Goal: Task Accomplishment & Management: Manage account settings

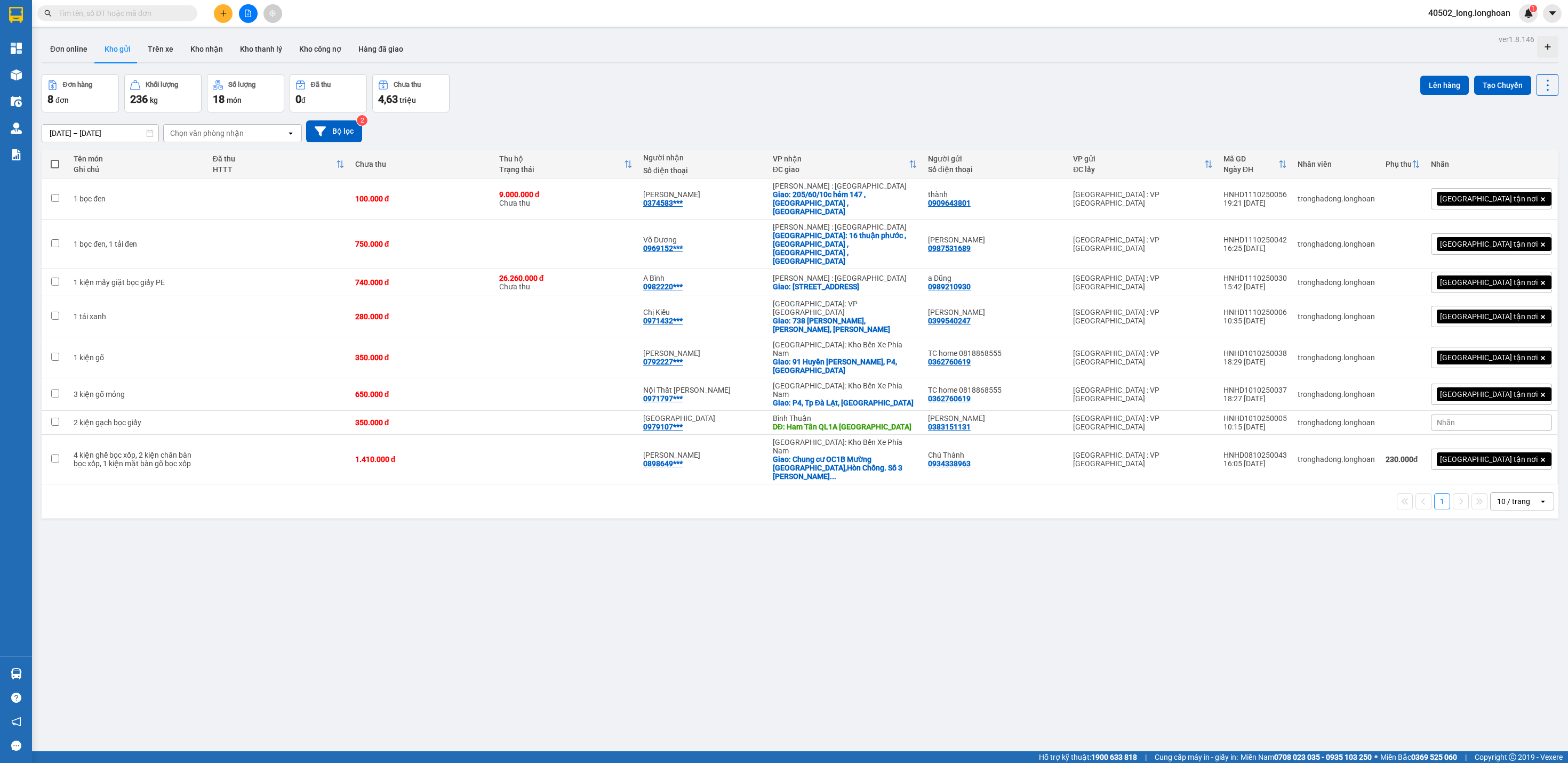
click at [401, 483] on div "ver 1.8.146 Đơn online Kho gửi Trên xe Kho nhận Kho thanh lý Kho công nợ Hàng đ…" at bounding box center [800, 414] width 1525 height 763
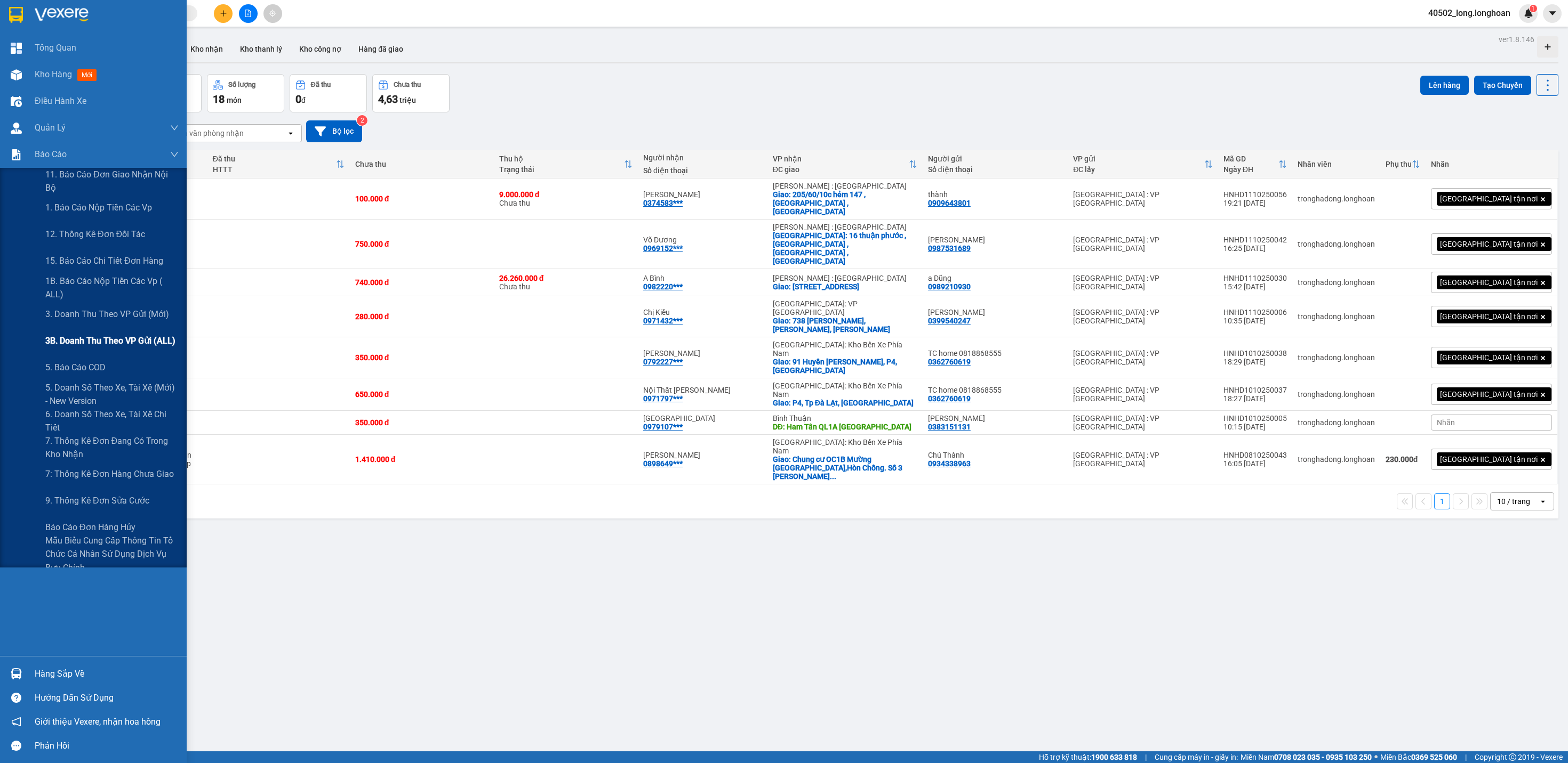
click at [146, 338] on span "3B. Doanh Thu theo VP Gửi (ALL)" at bounding box center [110, 341] width 130 height 13
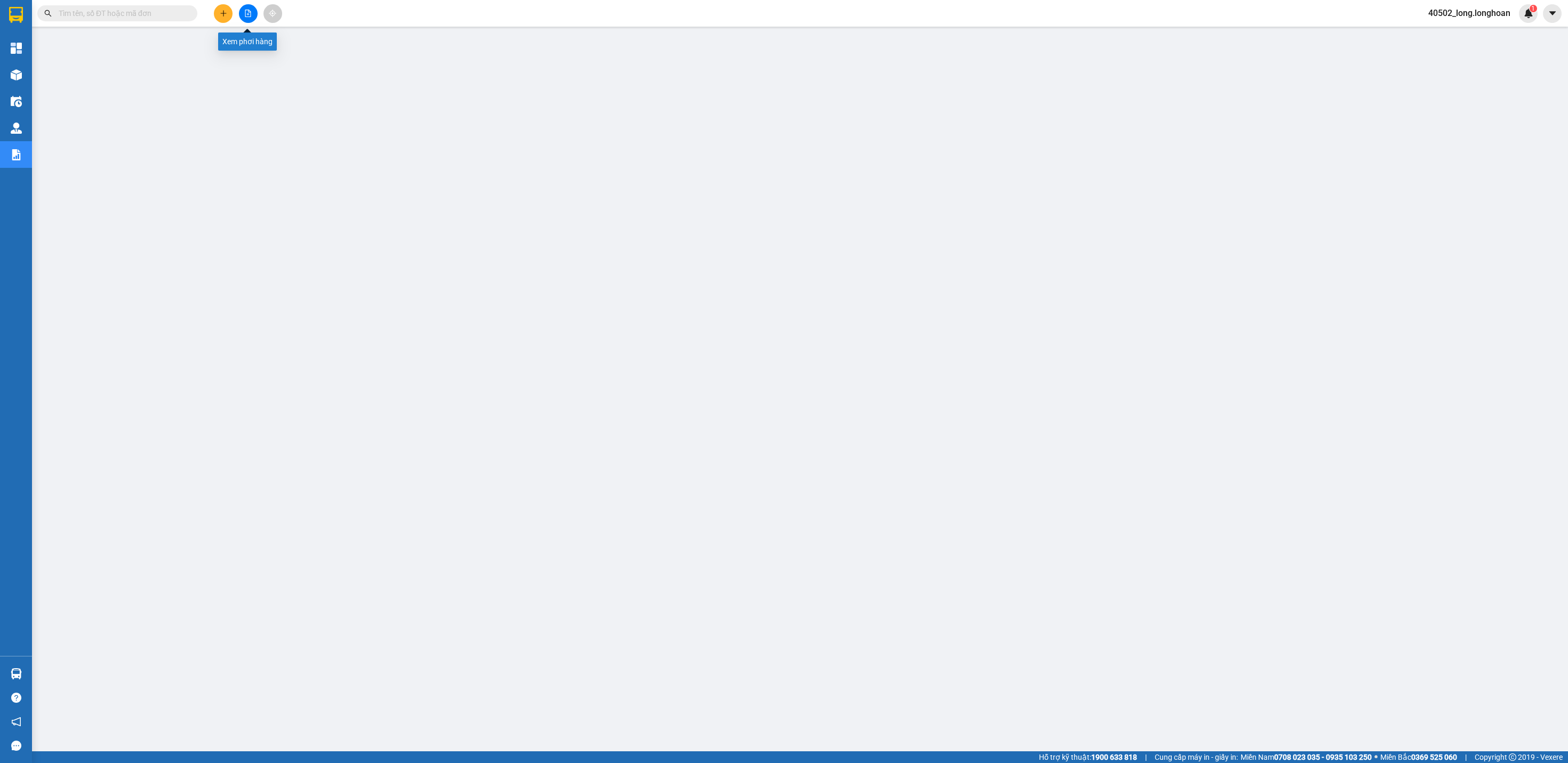
click at [248, 6] on button at bounding box center [248, 13] width 19 height 19
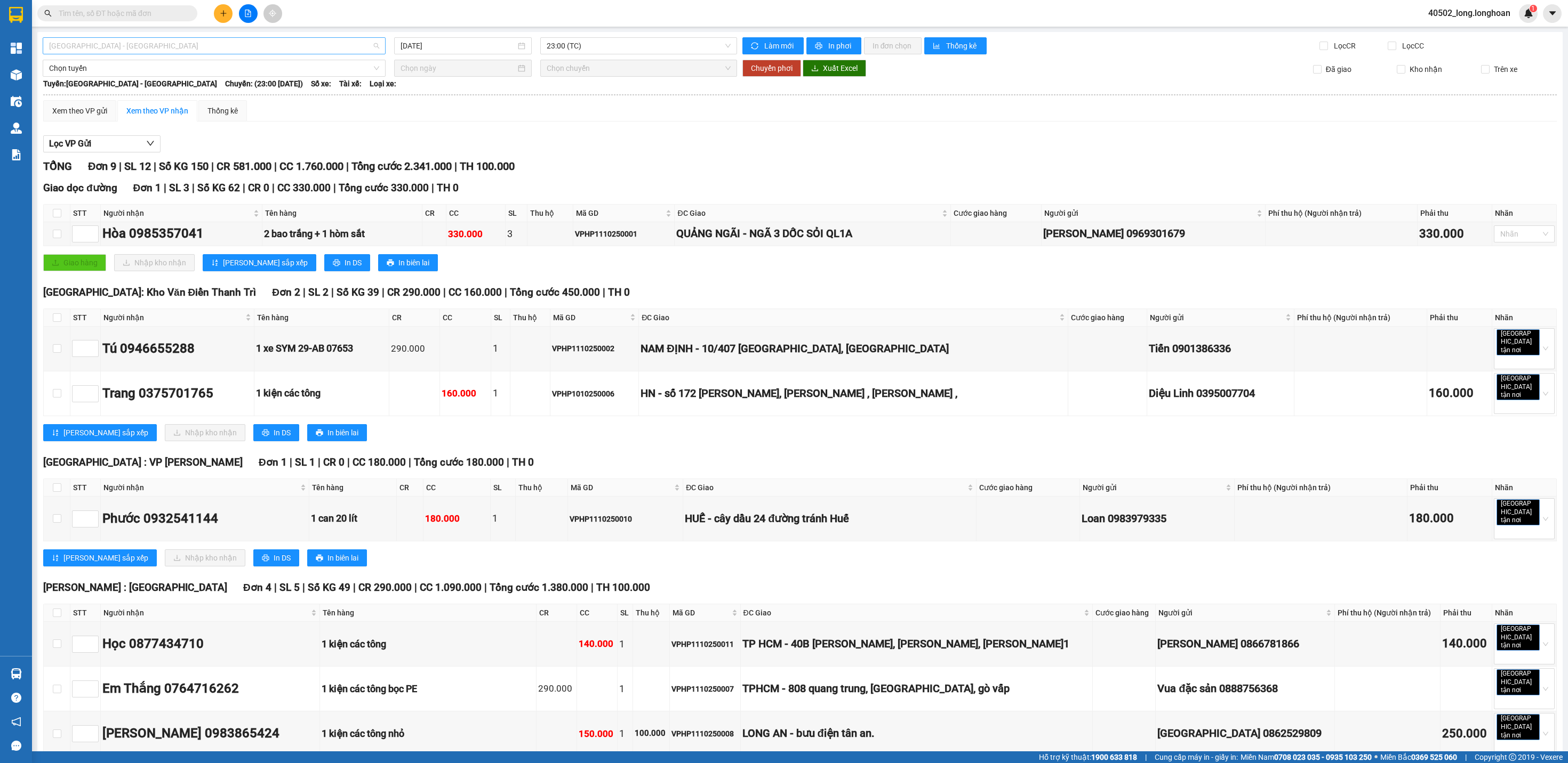
click at [159, 45] on span "[GEOGRAPHIC_DATA] - [GEOGRAPHIC_DATA]" at bounding box center [214, 46] width 330 height 16
click at [457, 119] on div "Xem theo VP gửi Xem theo VP nhận Thống kê" at bounding box center [800, 110] width 1514 height 21
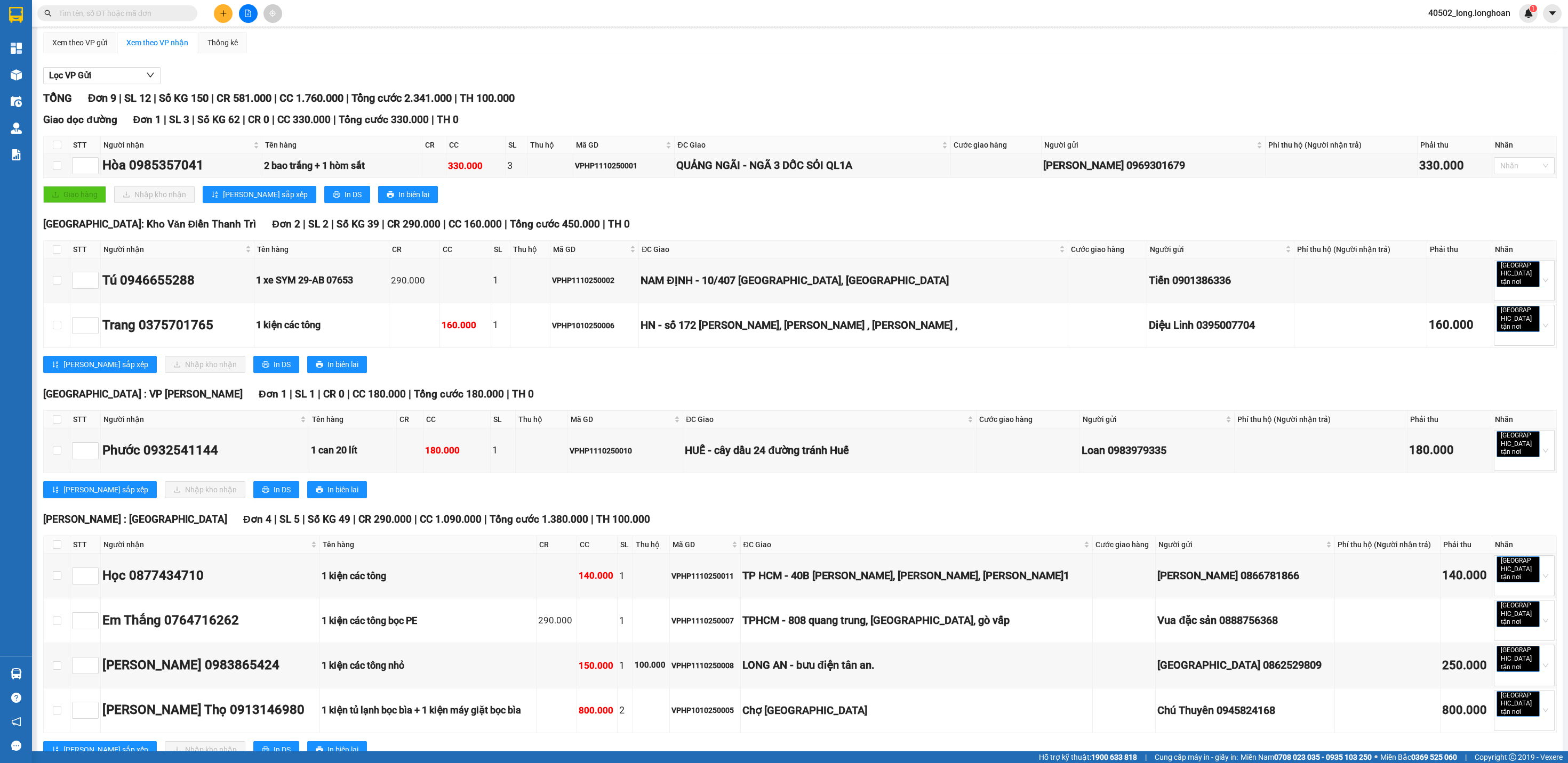
scroll to position [69, 0]
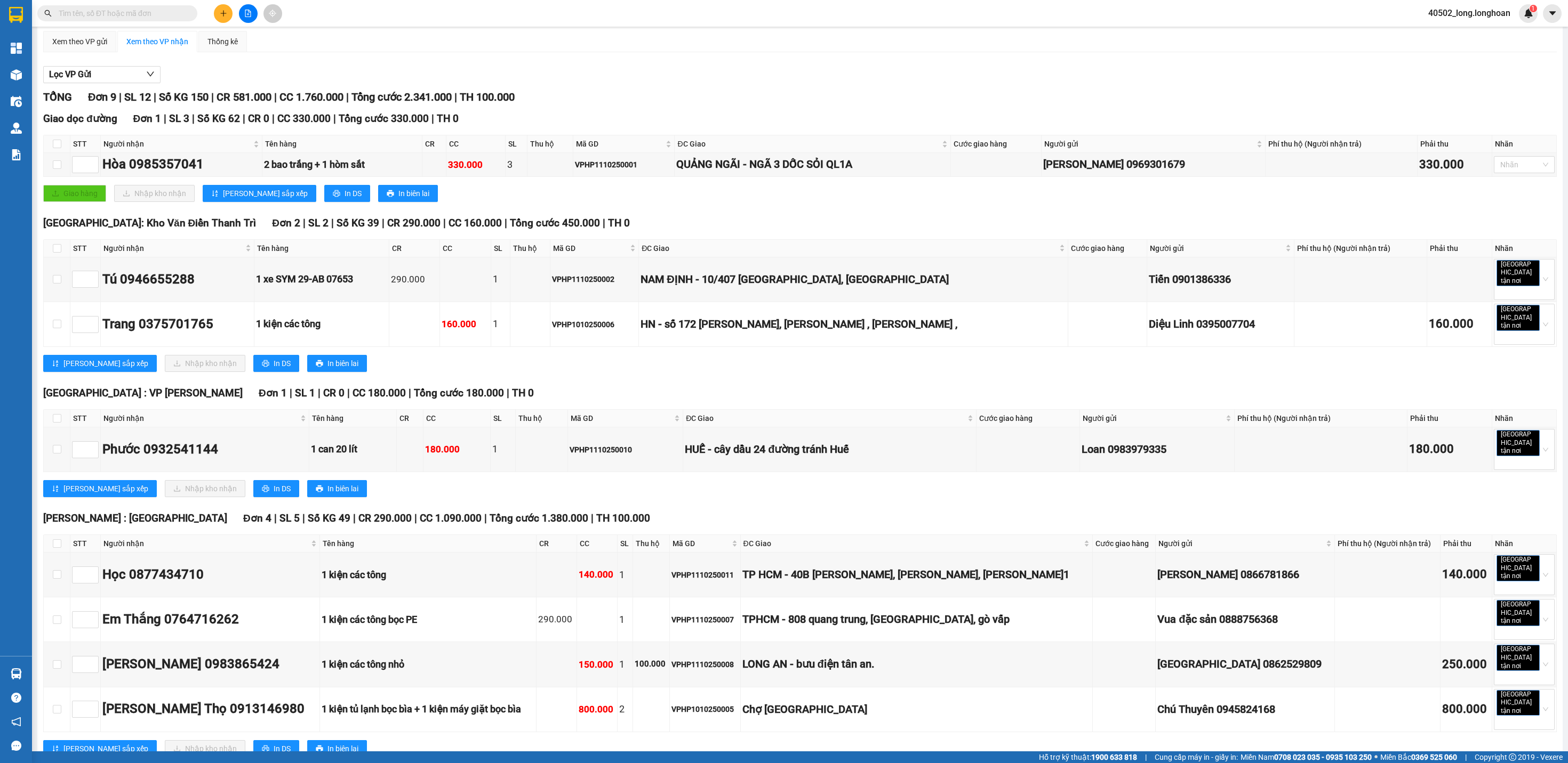
click at [248, 13] on icon "file-add" at bounding box center [248, 13] width 7 height 7
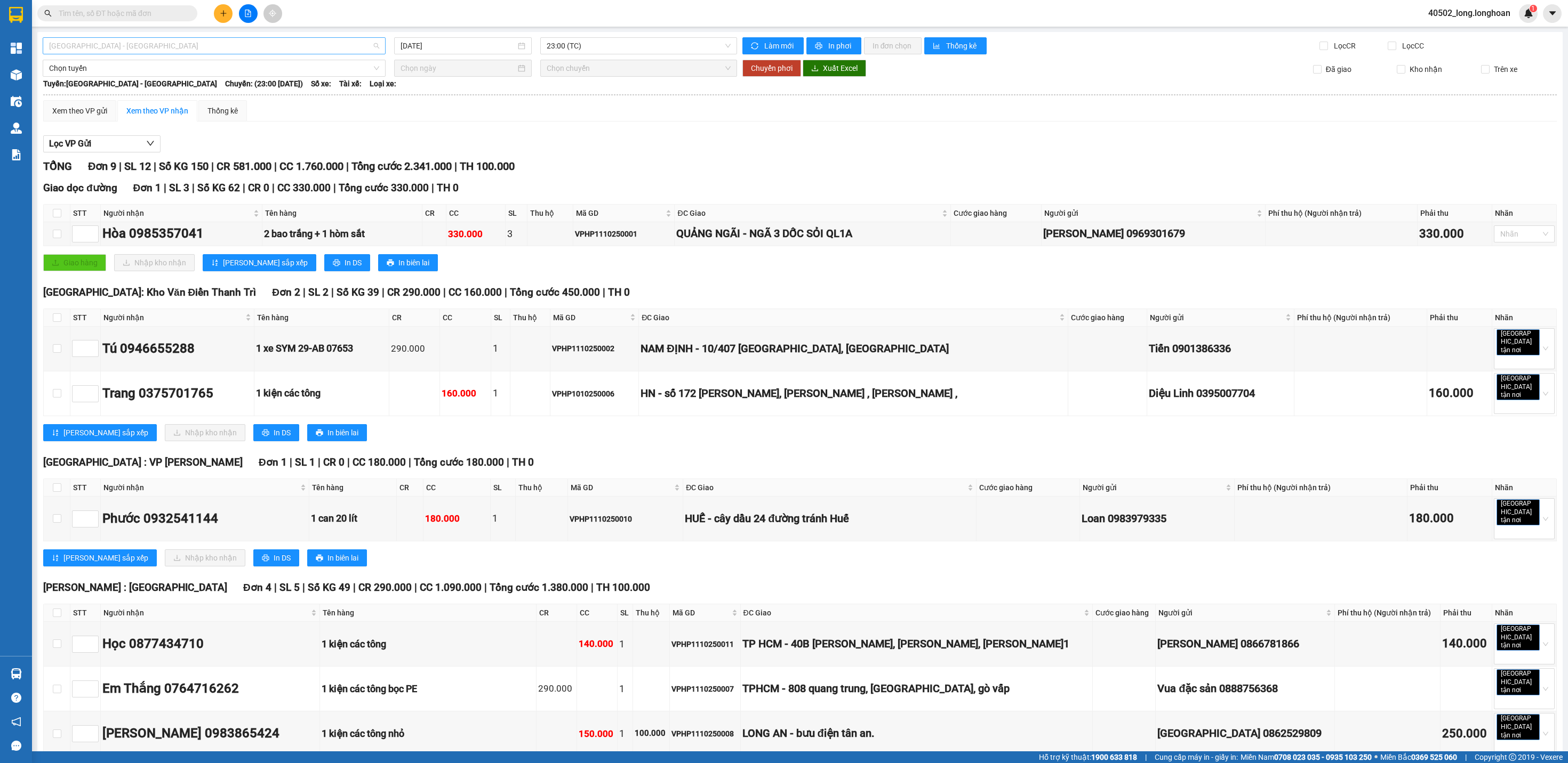
click at [270, 47] on span "[GEOGRAPHIC_DATA] - [GEOGRAPHIC_DATA]" at bounding box center [214, 46] width 330 height 16
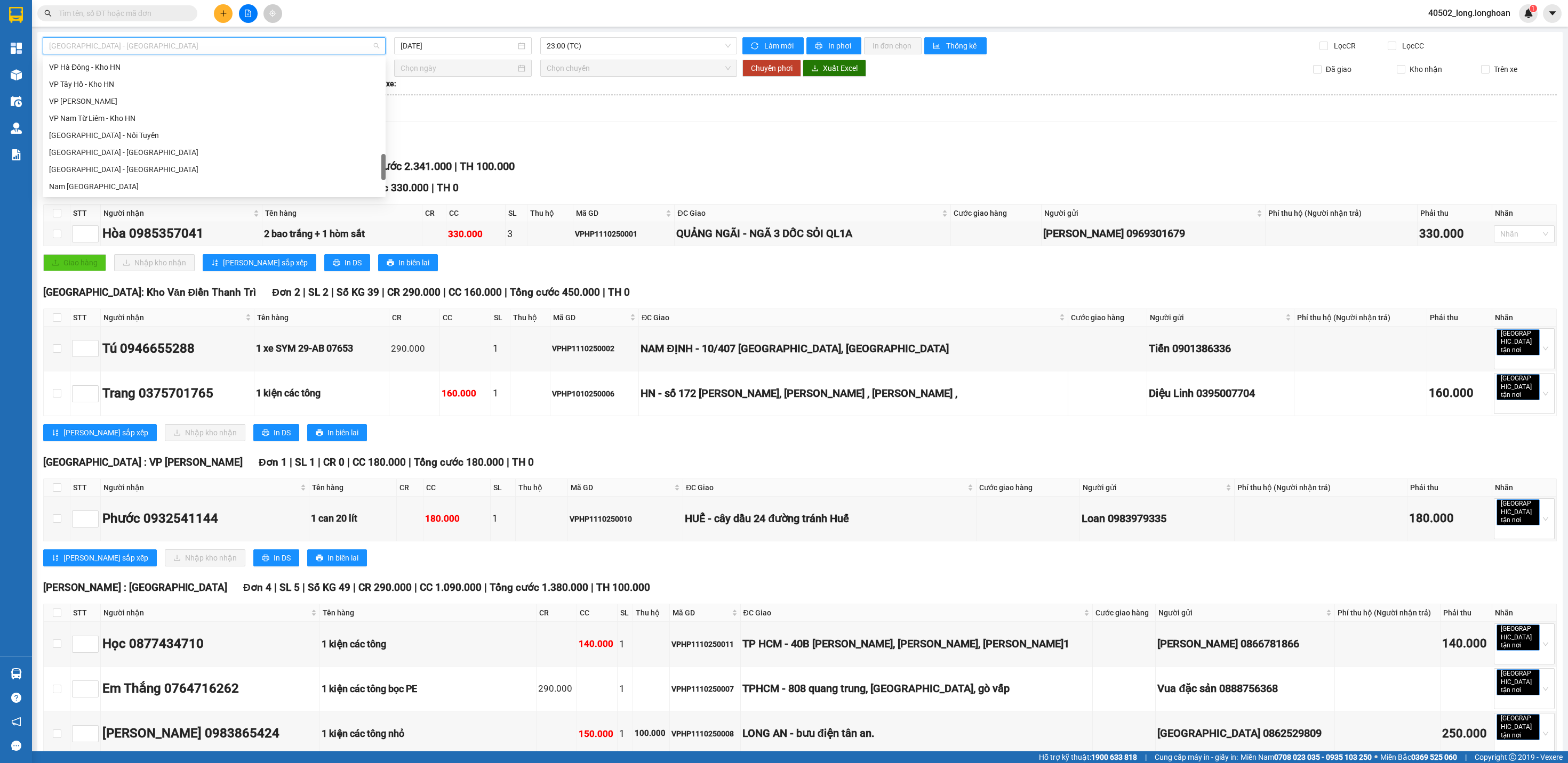
scroll to position [750, 0]
click at [169, 121] on div "Bắc [GEOGRAPHIC_DATA] QL1A" at bounding box center [214, 118] width 330 height 12
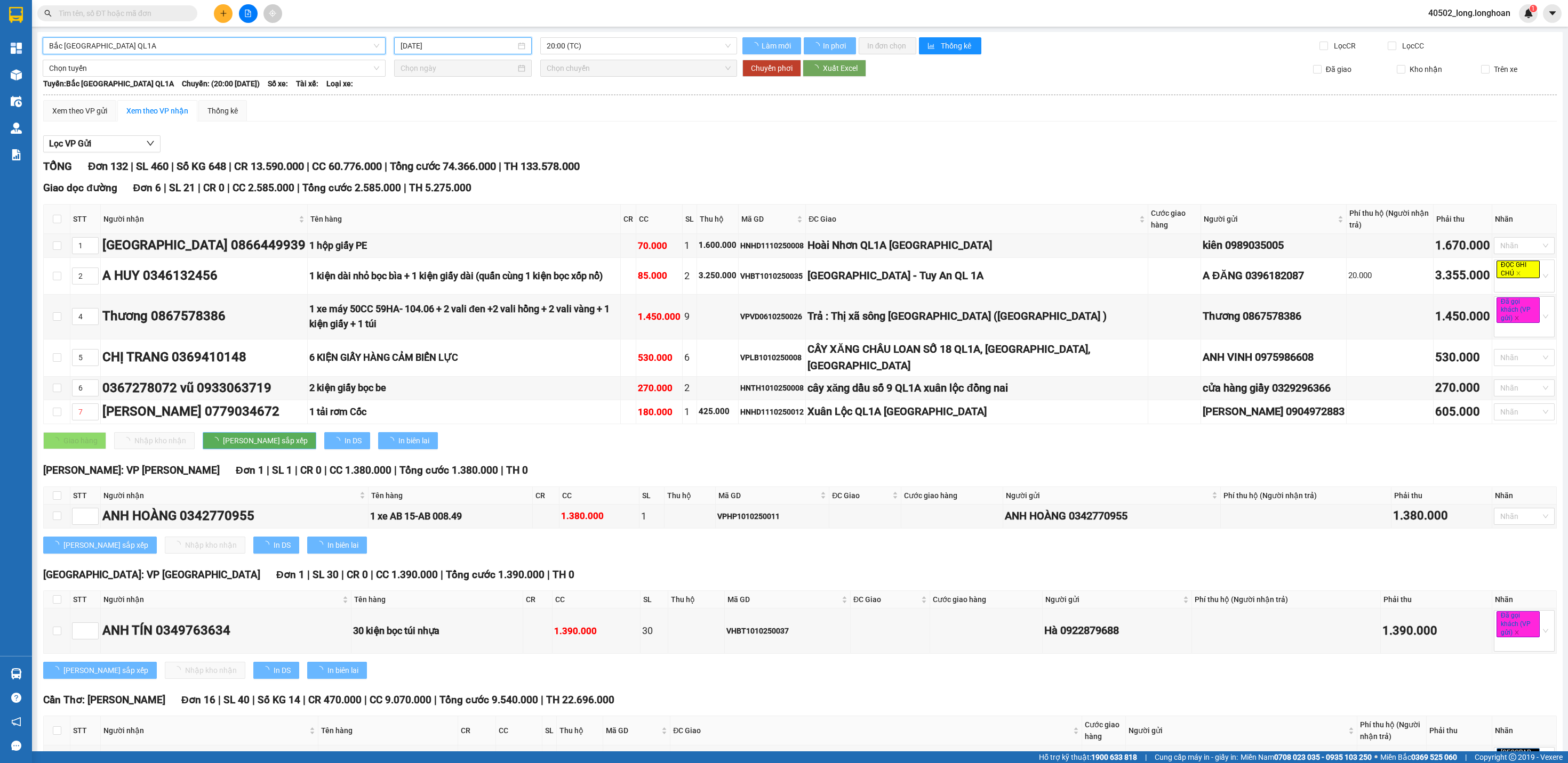
click at [441, 47] on input "[DATE]" at bounding box center [458, 46] width 116 height 12
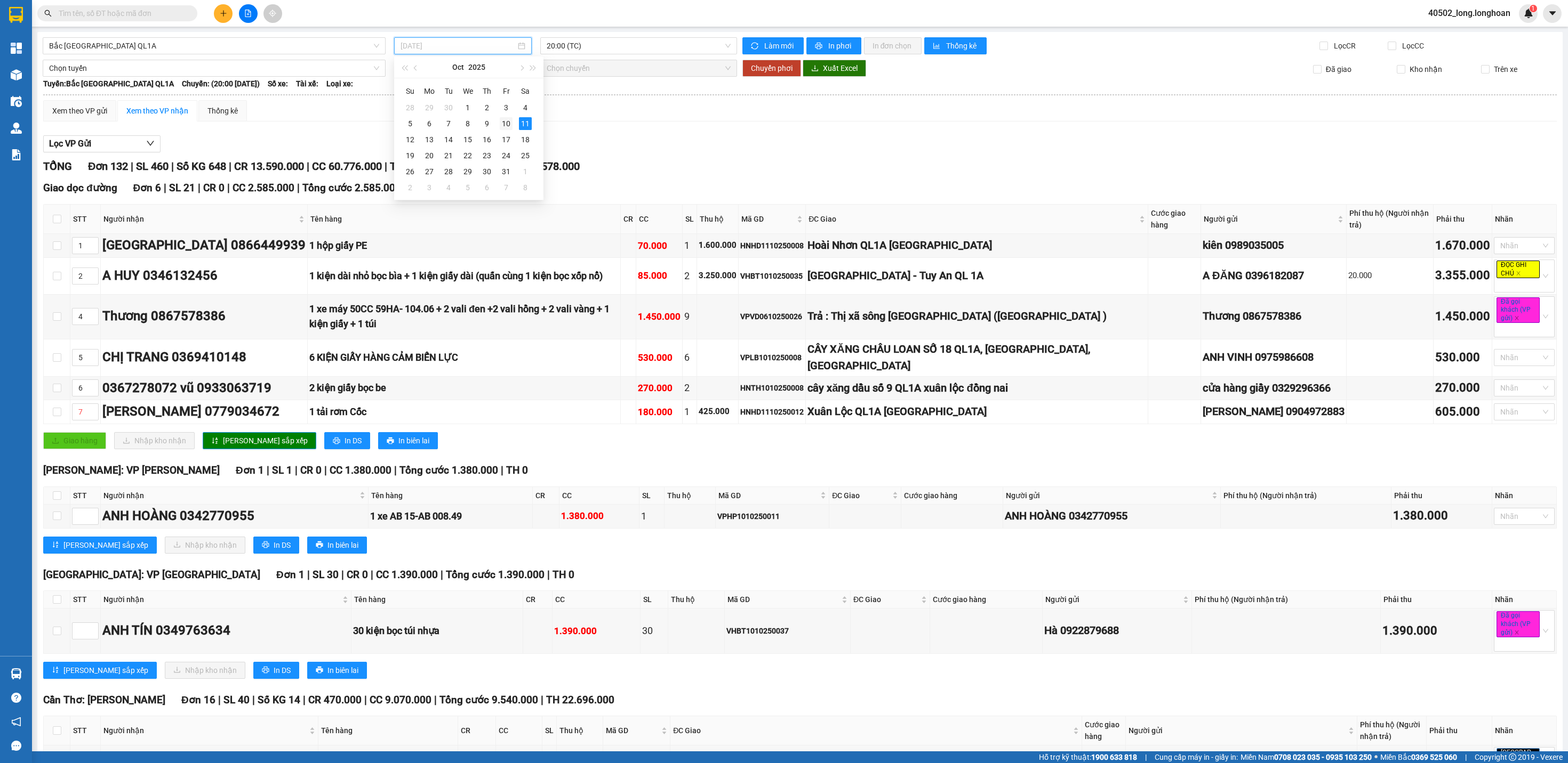
click at [502, 126] on div "10" at bounding box center [506, 124] width 13 height 13
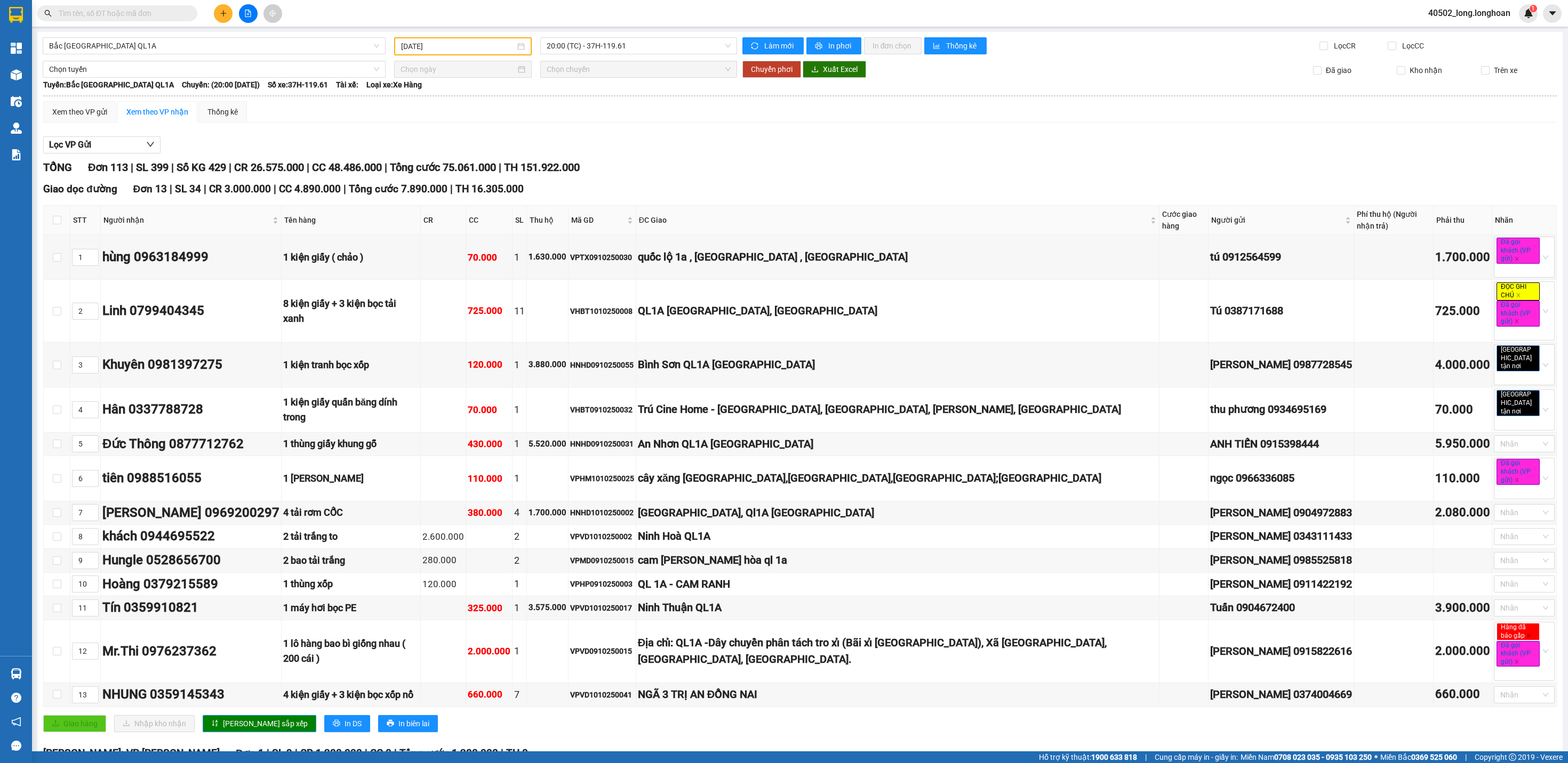
click at [627, 47] on span "20:00 (TC) - 37H-119.61" at bounding box center [638, 46] width 184 height 16
click at [617, 104] on div "23:00 (TC) - 29K-024.94" at bounding box center [588, 101] width 83 height 12
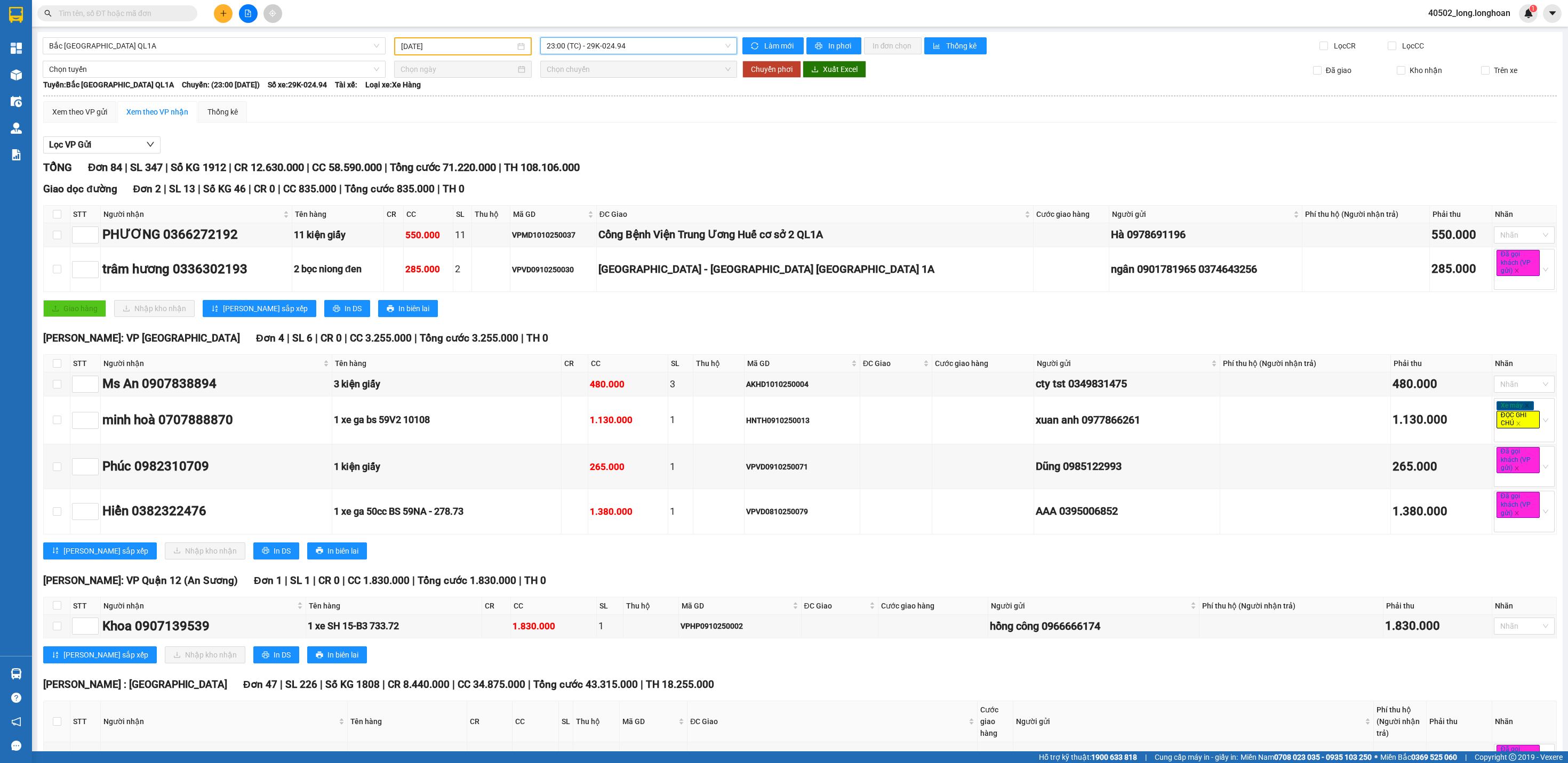
click at [443, 55] on div "[DATE]" at bounding box center [463, 46] width 138 height 18
click at [523, 124] on div "11" at bounding box center [525, 125] width 13 height 13
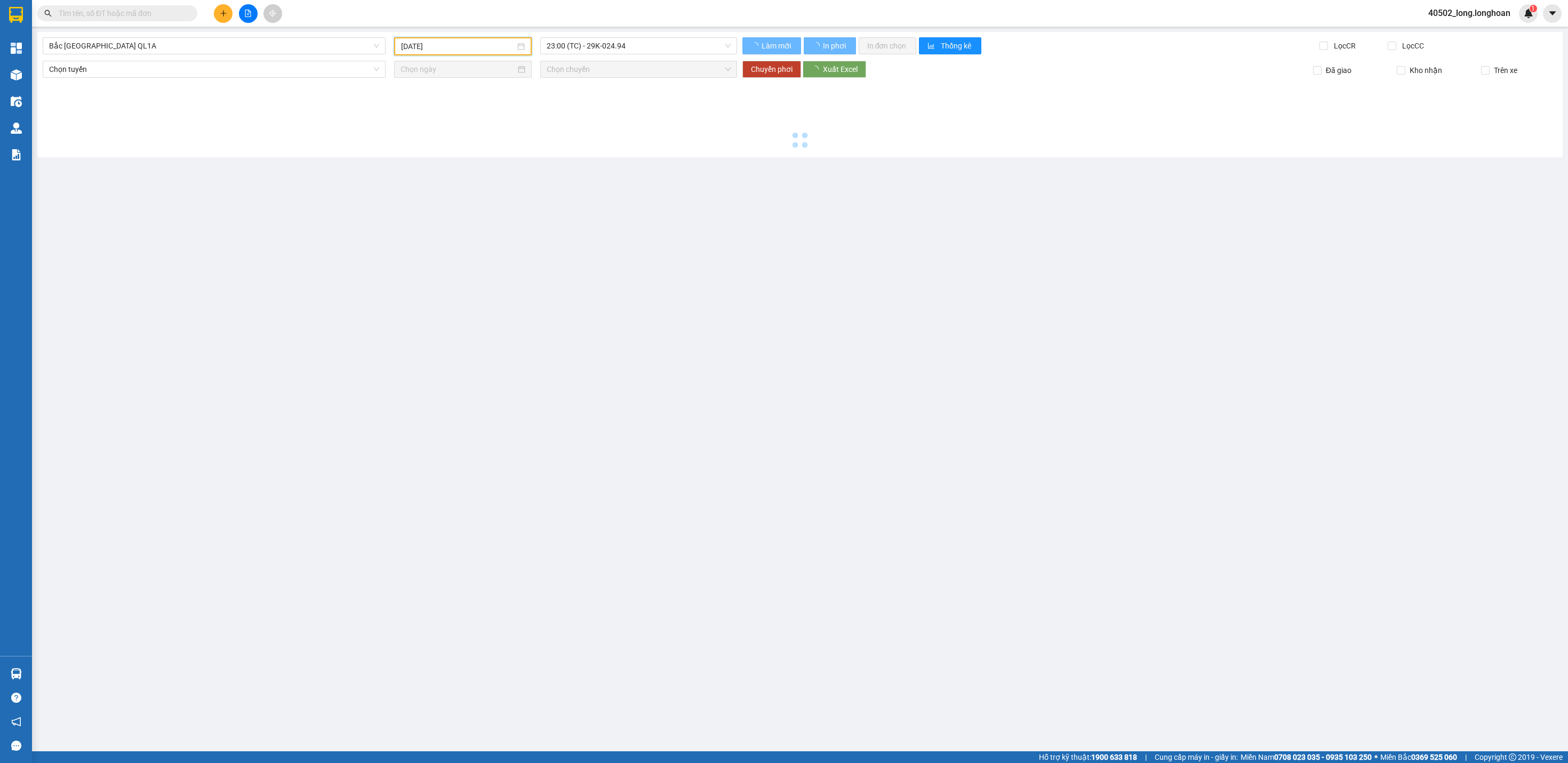
type input "[DATE]"
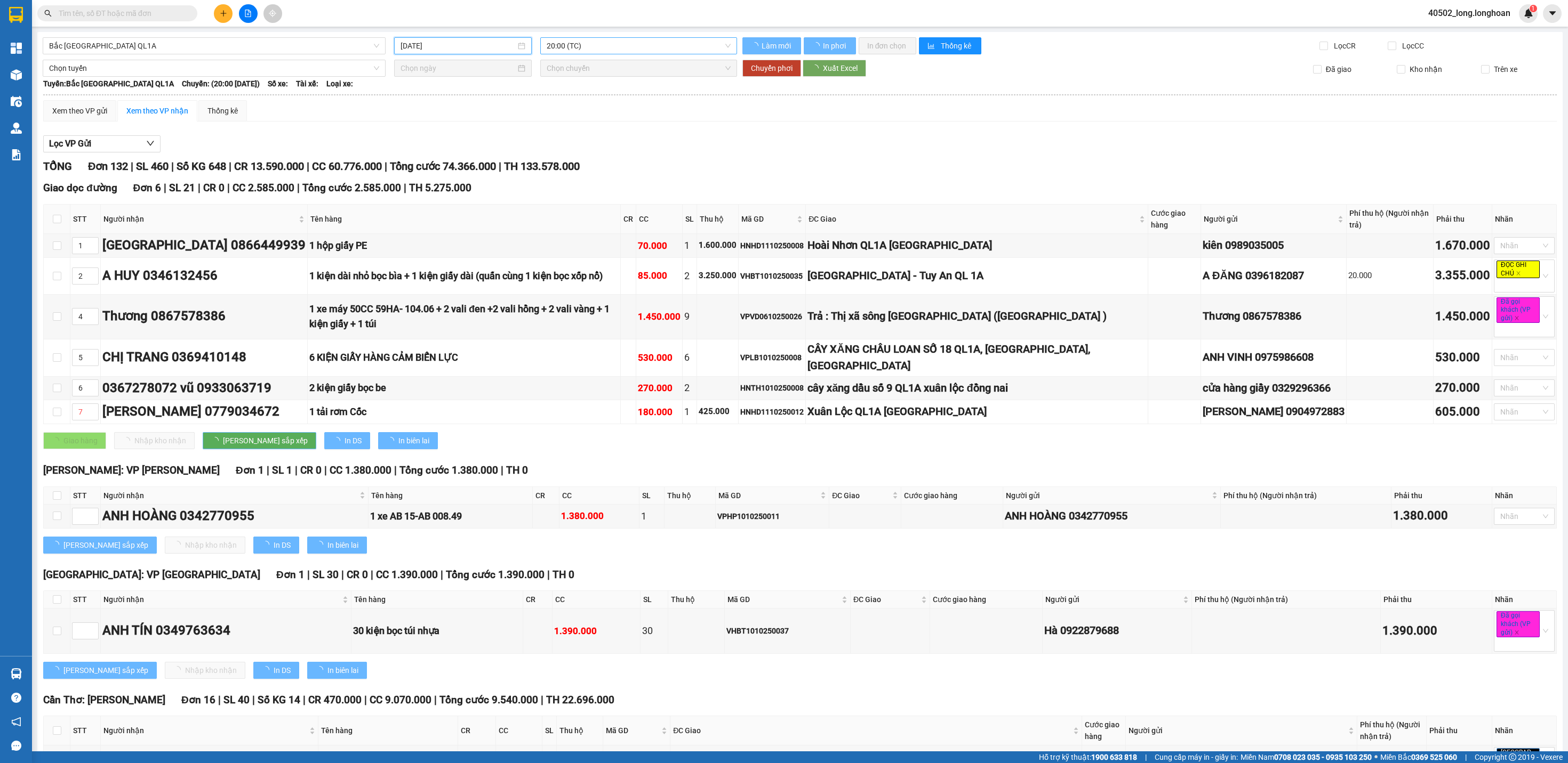
click at [647, 51] on span "20:00 (TC)" at bounding box center [638, 46] width 184 height 16
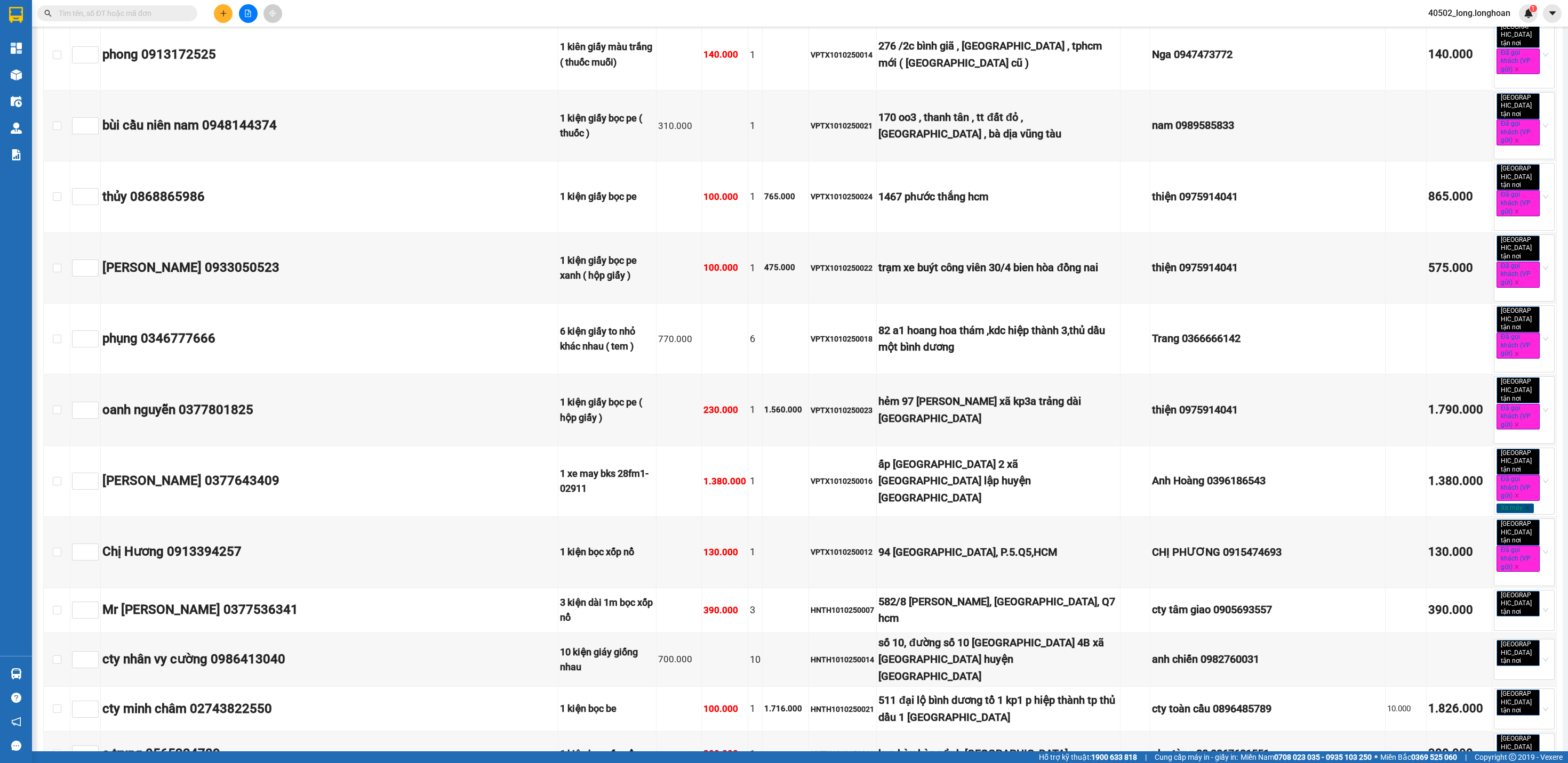
scroll to position [5005, 0]
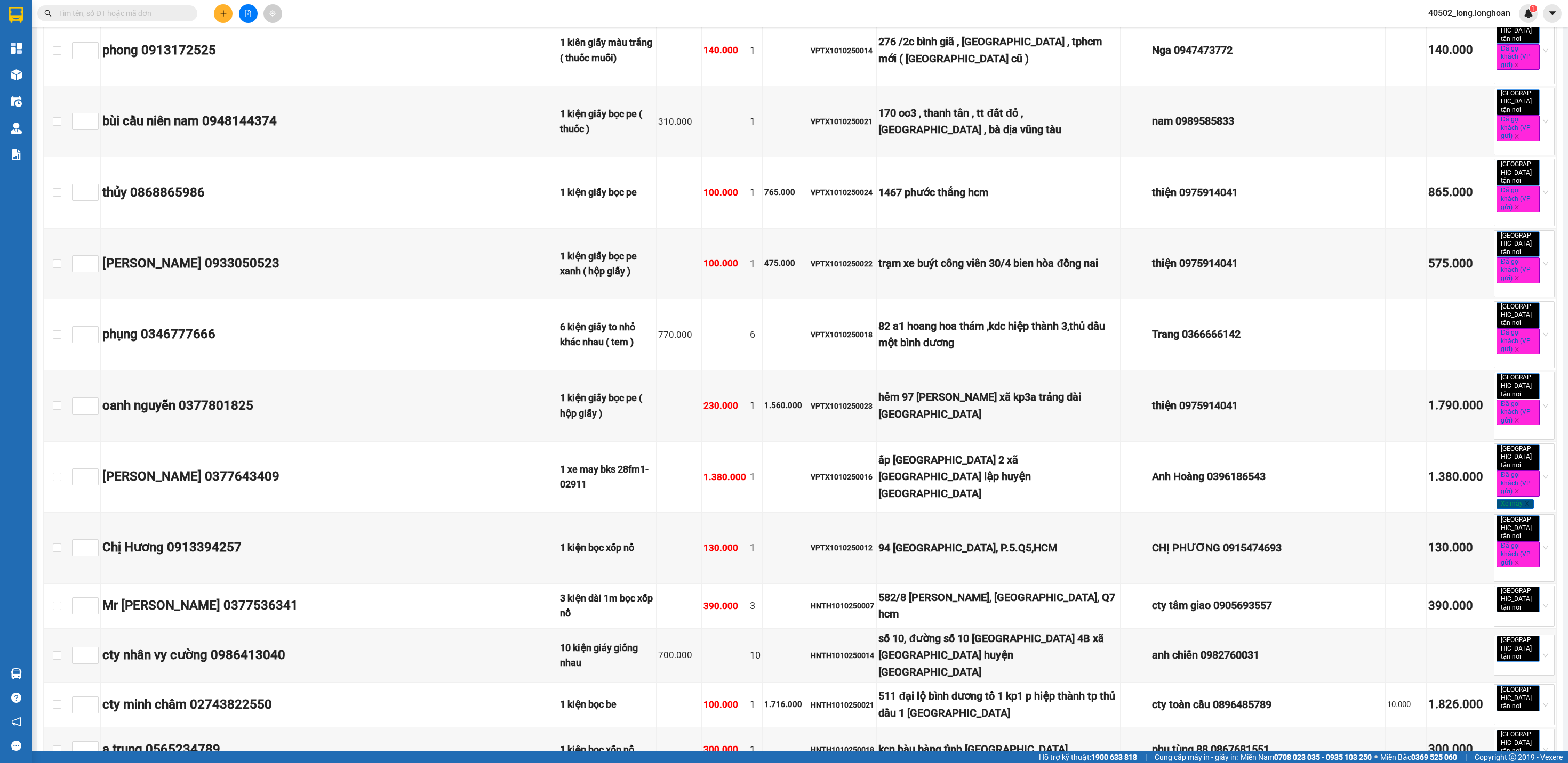
drag, startPoint x: 99, startPoint y: 530, endPoint x: 1424, endPoint y: 552, distance: 1325.2
copy tr "Khang 0933571584 2 kiện gỗ to 2.600.000 2 VPVD0710250019 đ/c: Cổng sau [GEOGRAP…"
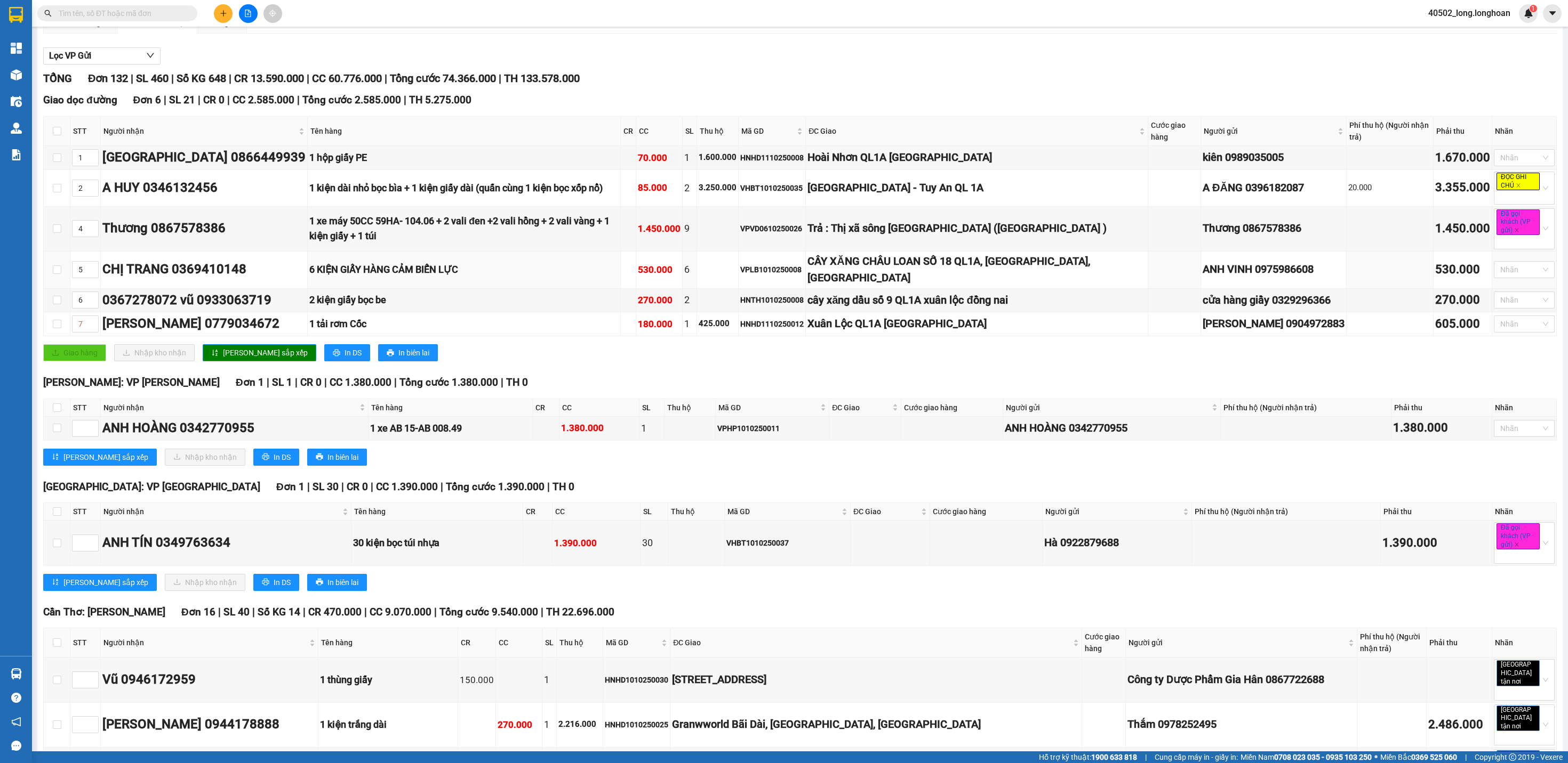
scroll to position [0, 0]
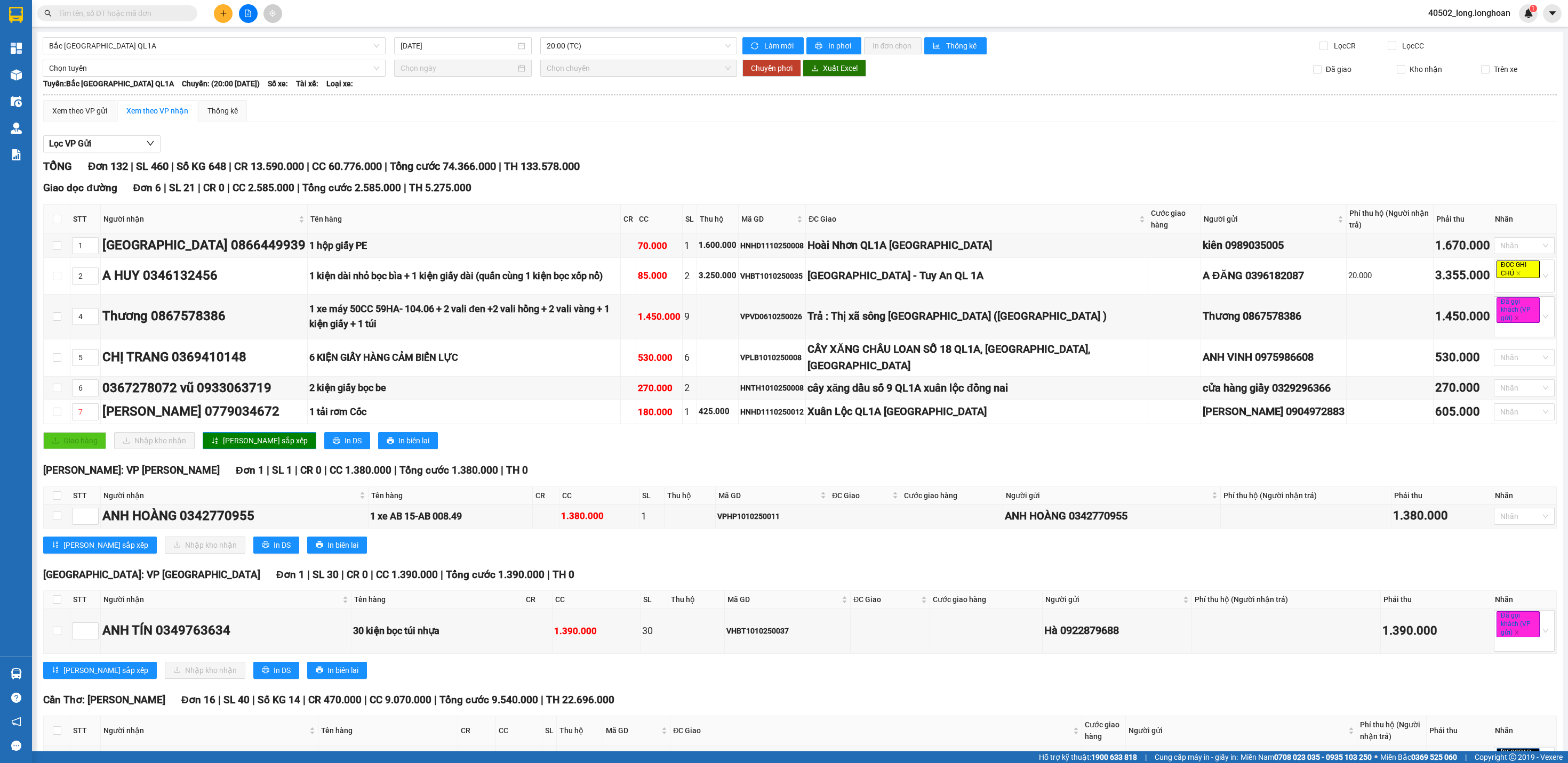
click at [611, 42] on span "20:00 (TC)" at bounding box center [638, 46] width 184 height 16
click at [601, 103] on div "23:00 (TC)" at bounding box center [588, 101] width 83 height 12
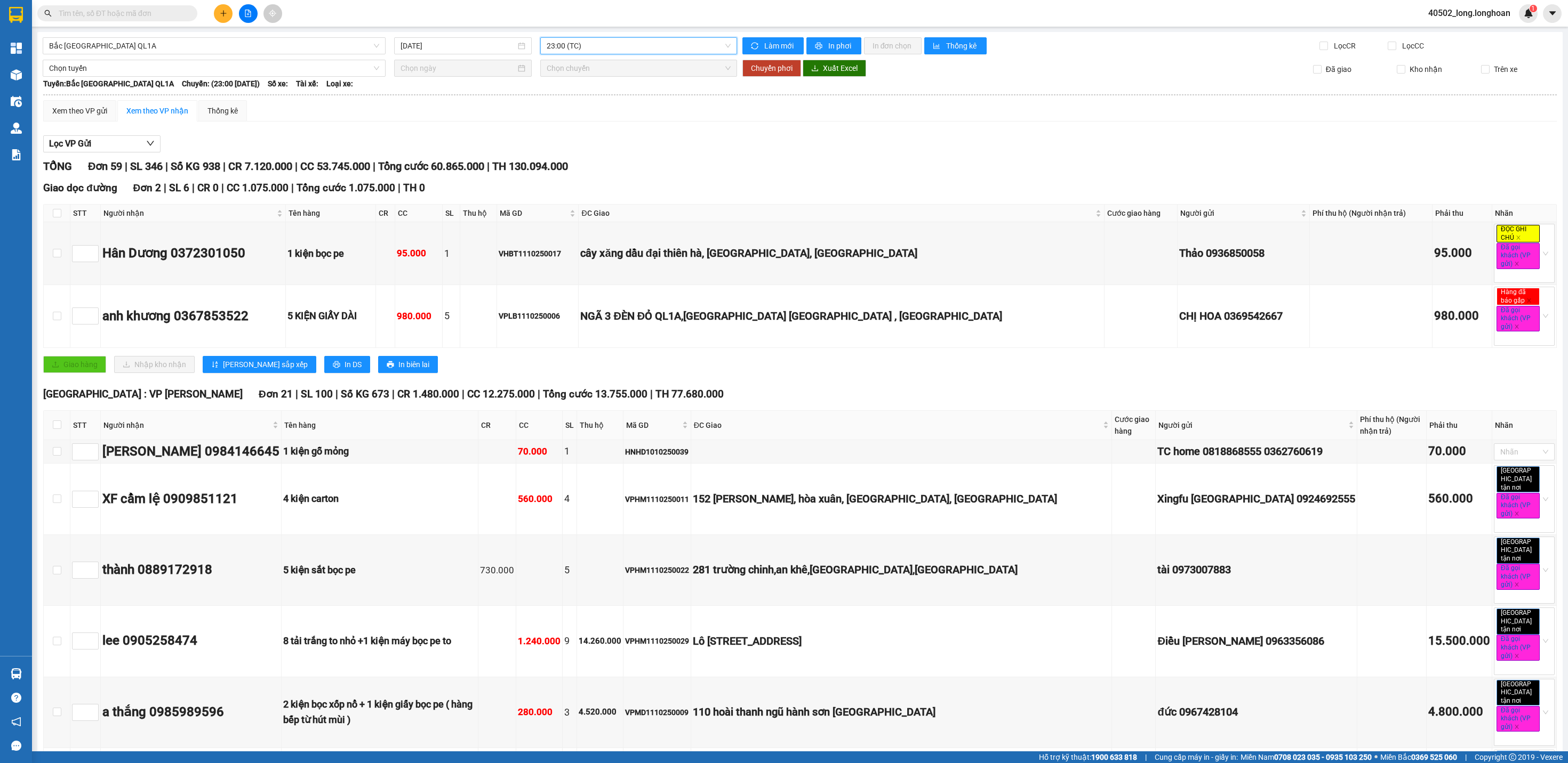
click at [630, 51] on span "23:00 (TC)" at bounding box center [638, 46] width 184 height 16
click at [603, 91] on div "20:00 (TC)" at bounding box center [588, 84] width 96 height 17
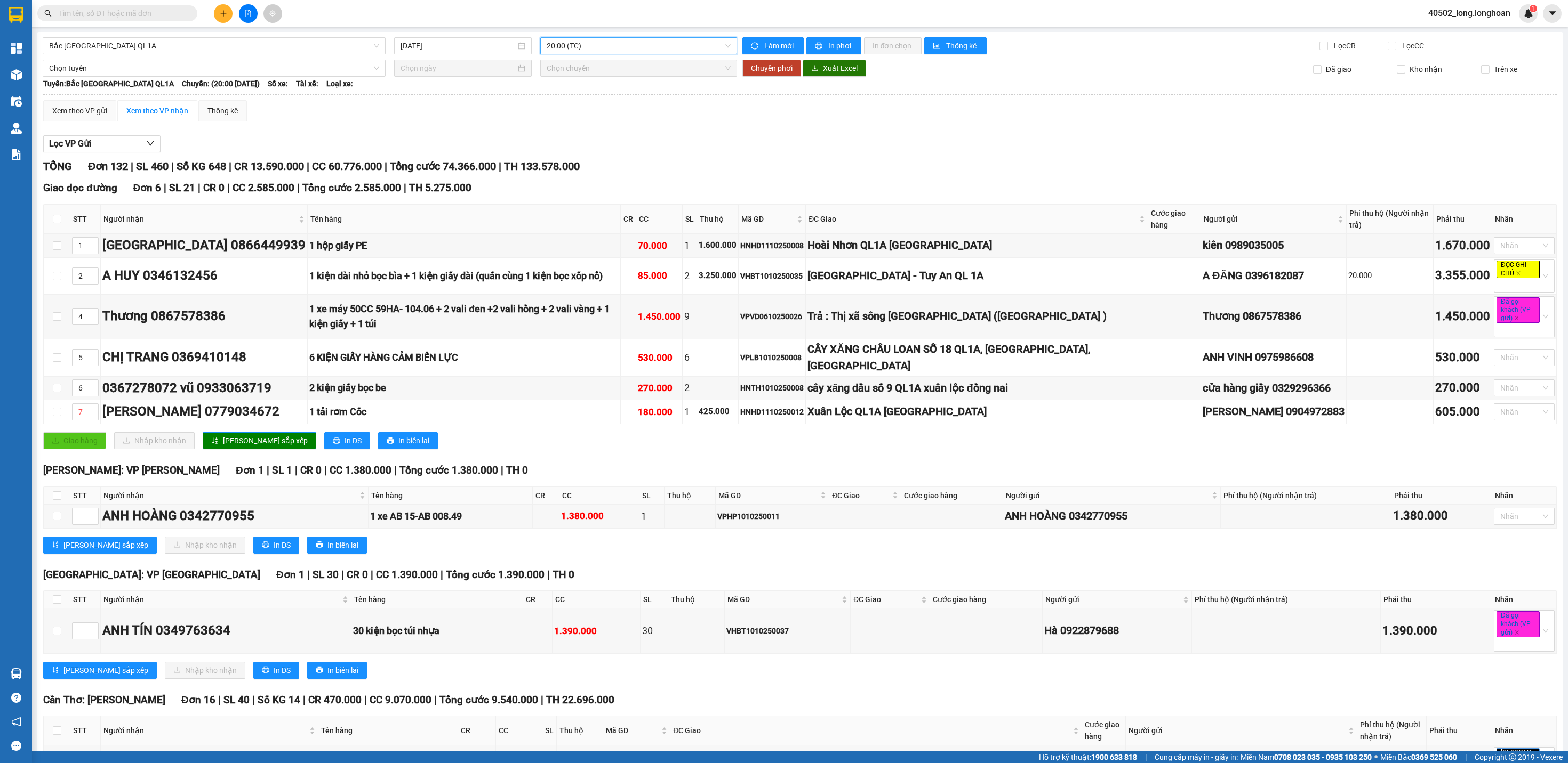
click at [676, 49] on span "20:00 (TC)" at bounding box center [638, 46] width 184 height 16
click at [633, 103] on div "23:00 (TC)" at bounding box center [588, 102] width 96 height 17
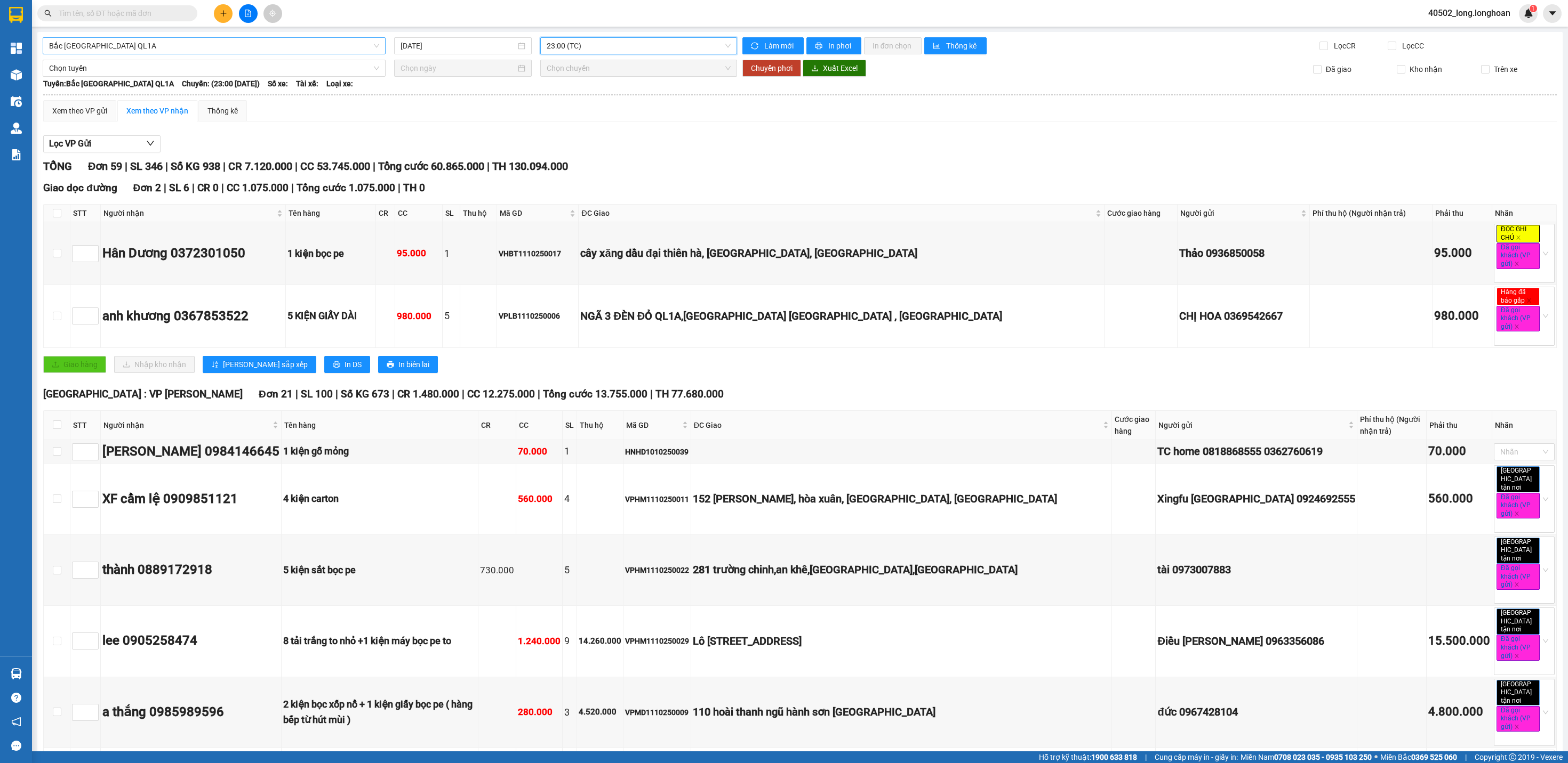
click at [334, 50] on span "Bắc [GEOGRAPHIC_DATA] QL1A" at bounding box center [214, 46] width 330 height 16
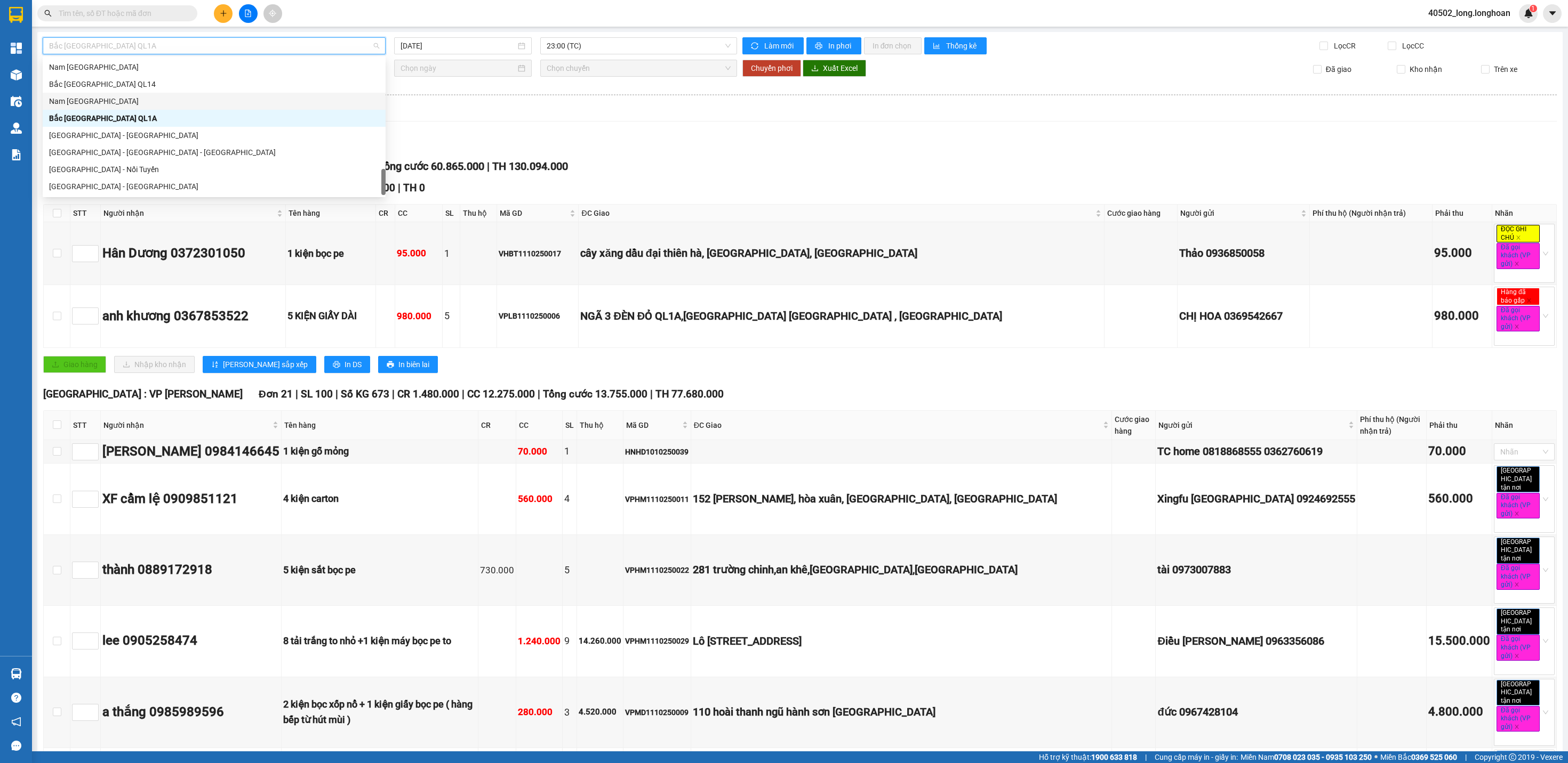
click at [251, 102] on div "Nam [GEOGRAPHIC_DATA]" at bounding box center [214, 101] width 330 height 12
type input "[DATE]"
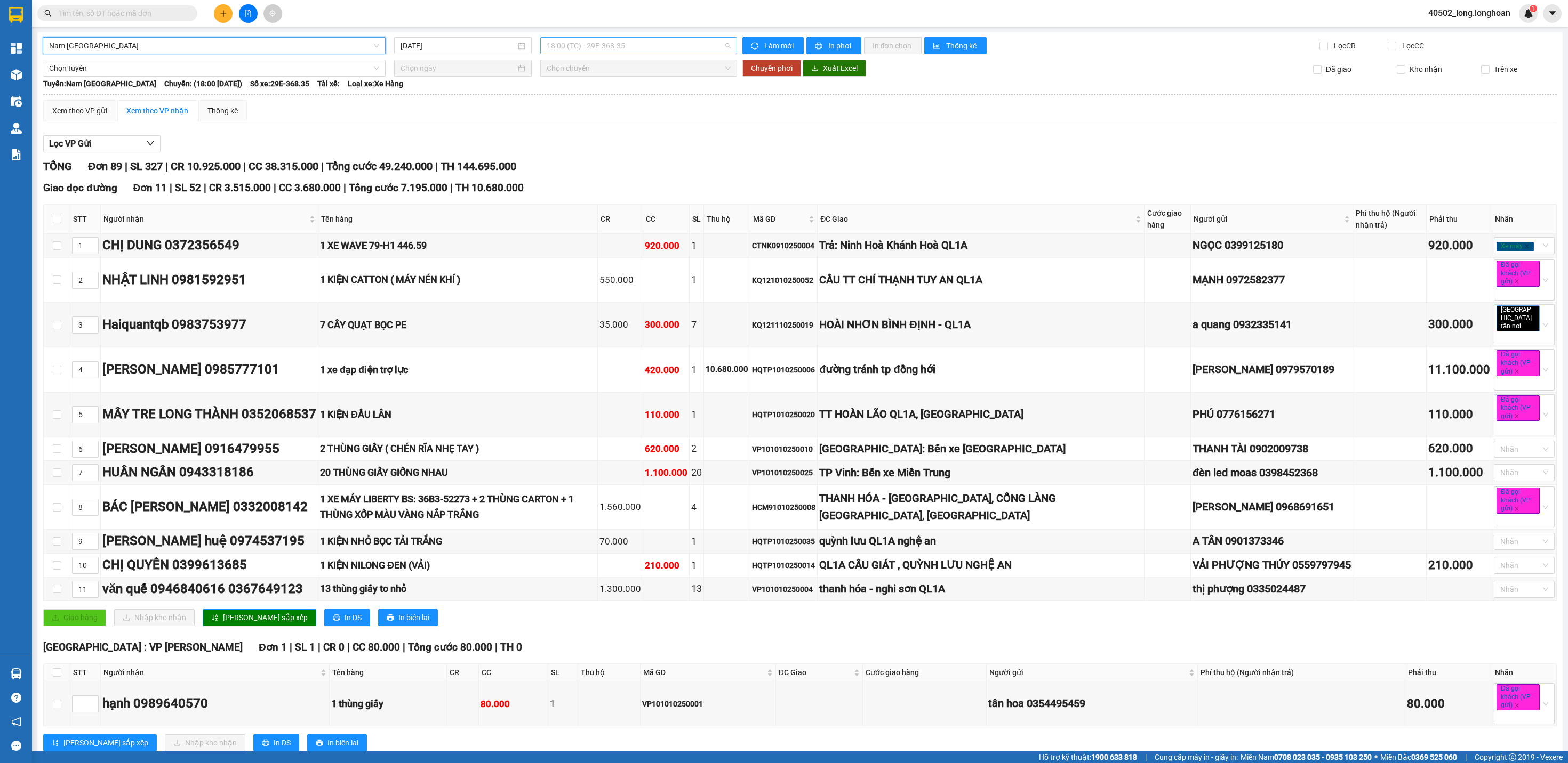
click at [656, 50] on span "18:00 (TC) - 29E-368.35" at bounding box center [638, 46] width 184 height 16
click at [711, 150] on div "Lọc VP Gửi" at bounding box center [800, 144] width 1514 height 17
click at [620, 45] on span "18:00 (TC) - 29E-368.35" at bounding box center [638, 46] width 184 height 16
click at [609, 99] on div "20:00 (TC) - 29K-107.57" at bounding box center [588, 101] width 83 height 12
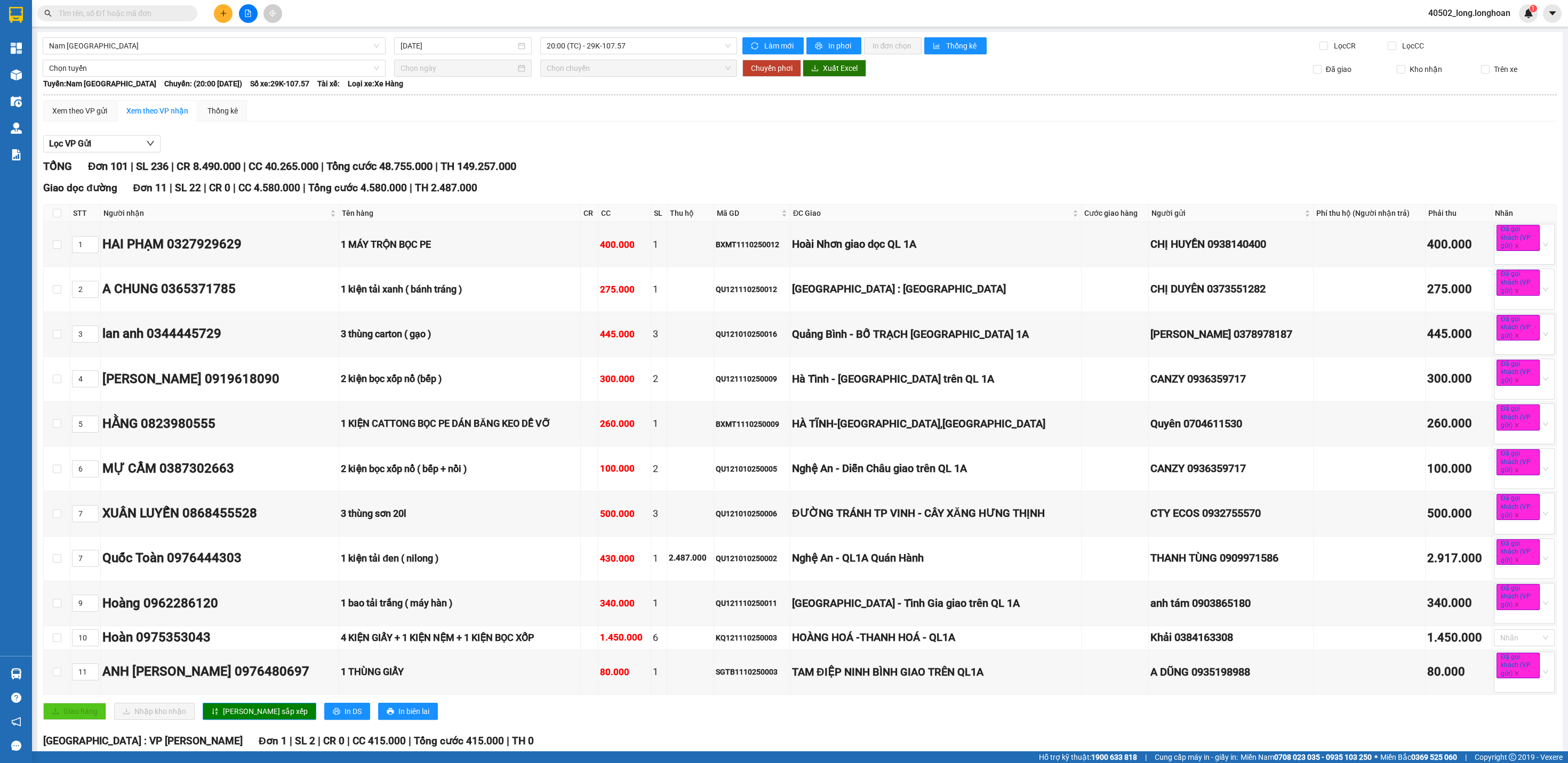
click at [867, 166] on div "TỔNG Đơn 101 | SL 236 | CR 8.490.000 | CC 40.265.000 | Tổng cước 48.755.000 | T…" at bounding box center [800, 166] width 1514 height 17
click at [666, 38] on span "20:00 (TC) - 29K-107.57" at bounding box center [638, 46] width 184 height 16
click at [629, 117] on div "22:00 (TC) - 29K-041.05" at bounding box center [588, 118] width 83 height 12
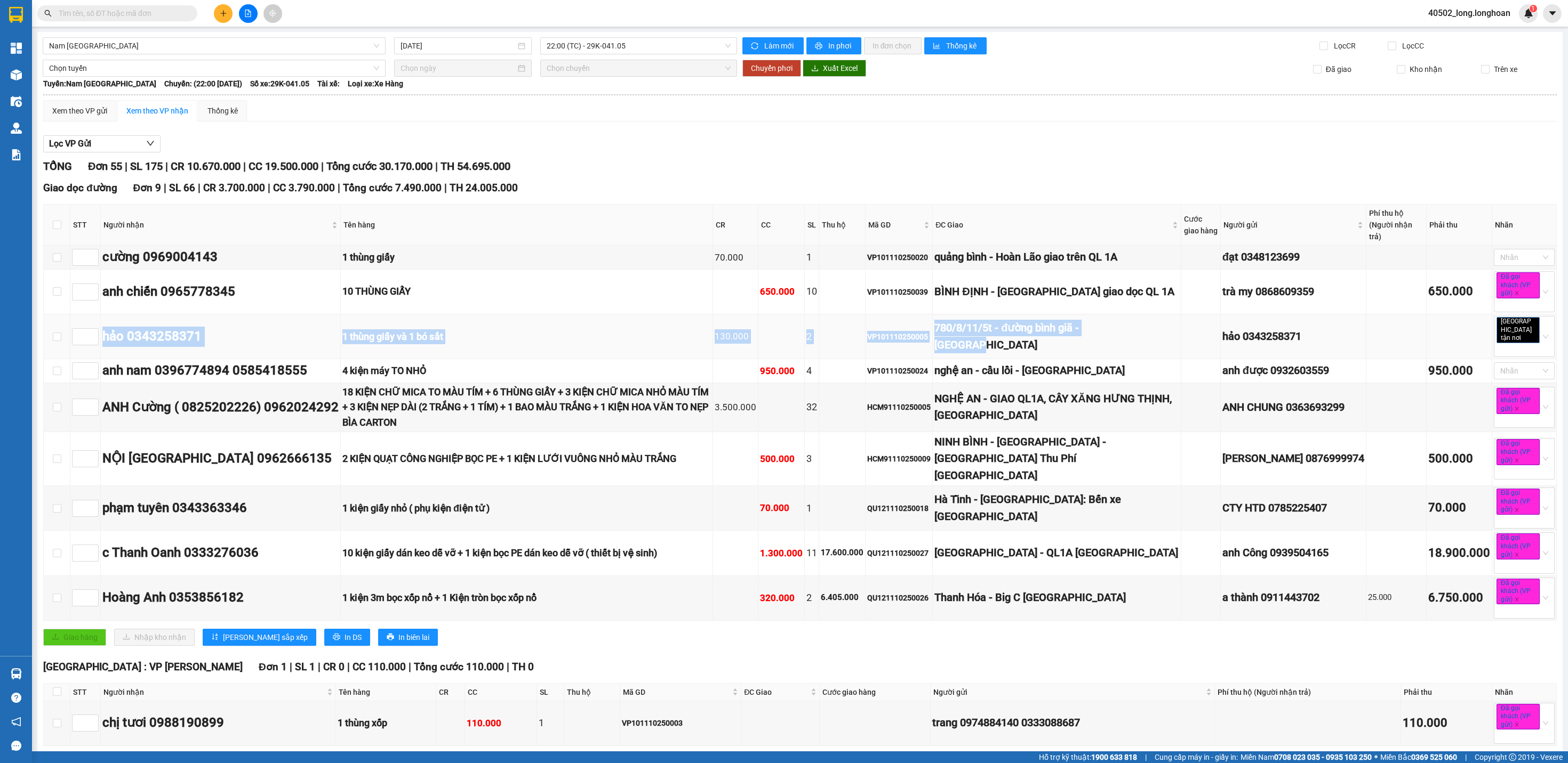
drag, startPoint x: 103, startPoint y: 340, endPoint x: 1146, endPoint y: 346, distance: 1043.0
click at [1146, 347] on tr "hảo 0343258371 1 thùng giấy và 1 bó sắt 130.000 2 VP101110250005 780/8/11/5t - …" at bounding box center [800, 337] width 1513 height 45
click at [1182, 359] on td at bounding box center [1201, 337] width 39 height 45
click at [931, 343] on div "VP101110250005" at bounding box center [899, 337] width 63 height 12
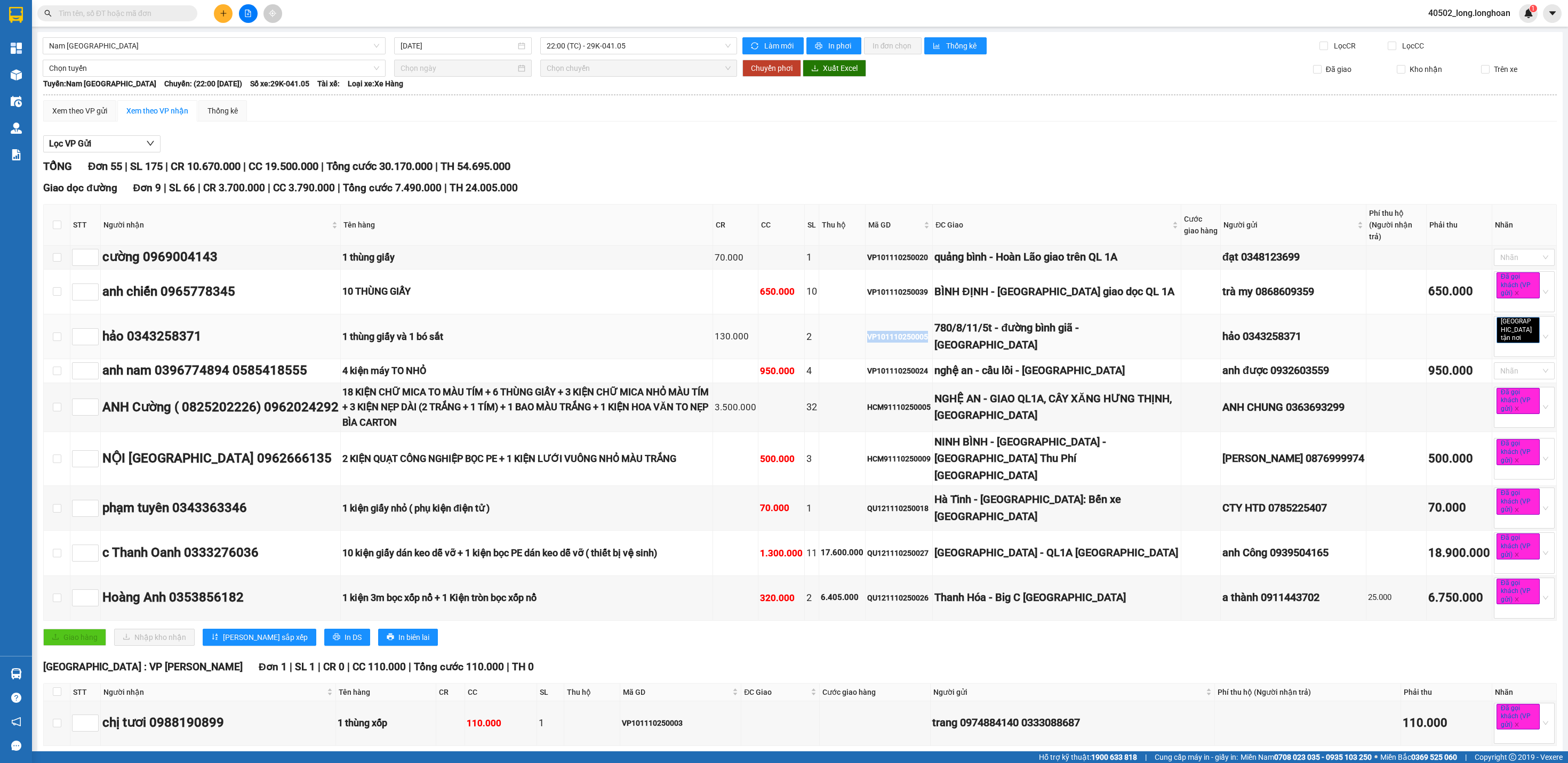
copy div "VP101110250005"
click at [157, 15] on input "text" at bounding box center [121, 13] width 126 height 12
paste input "VP101110250005"
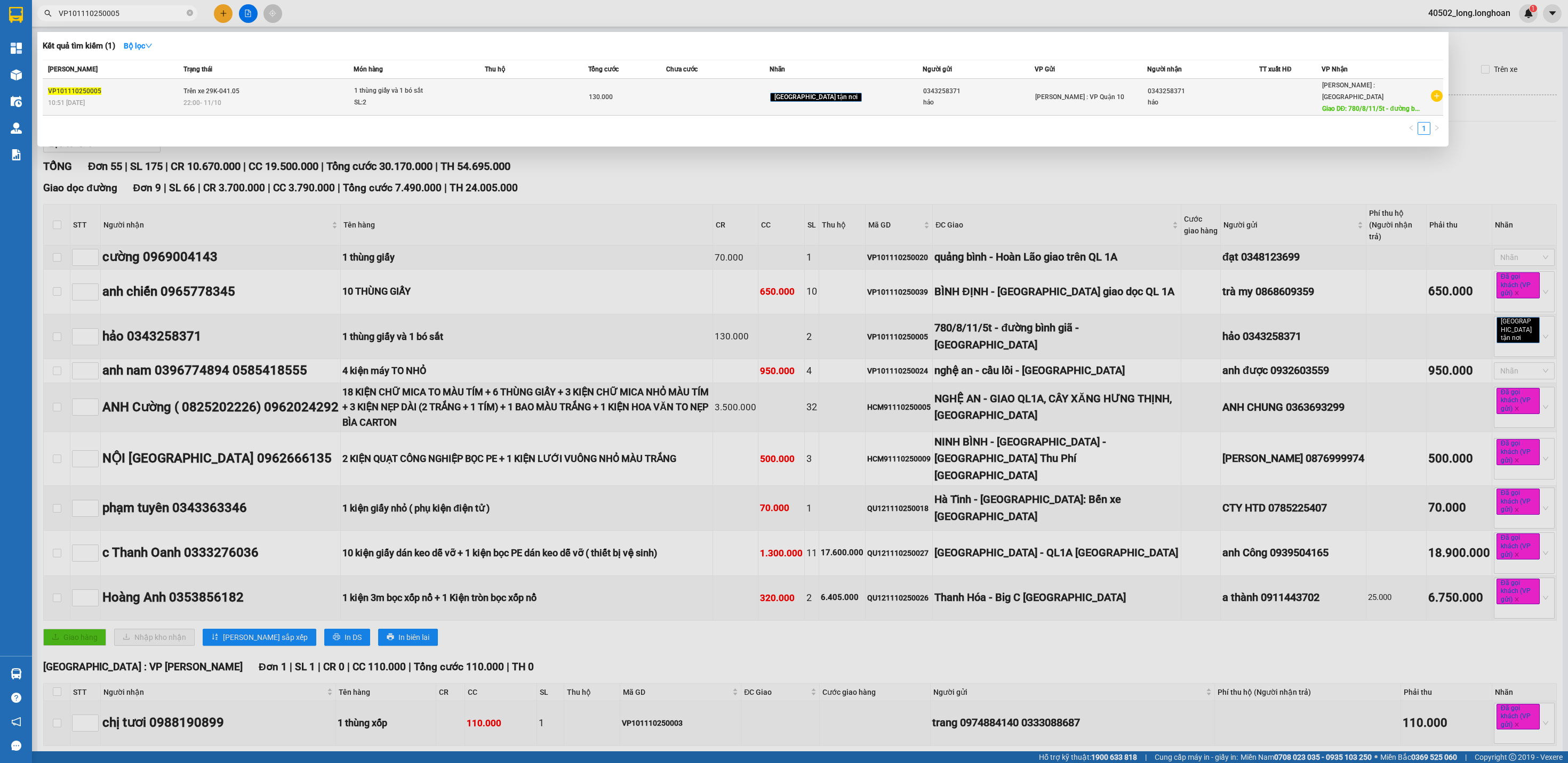
type input "VP101110250005"
click at [633, 106] on td "130.000" at bounding box center [627, 97] width 78 height 37
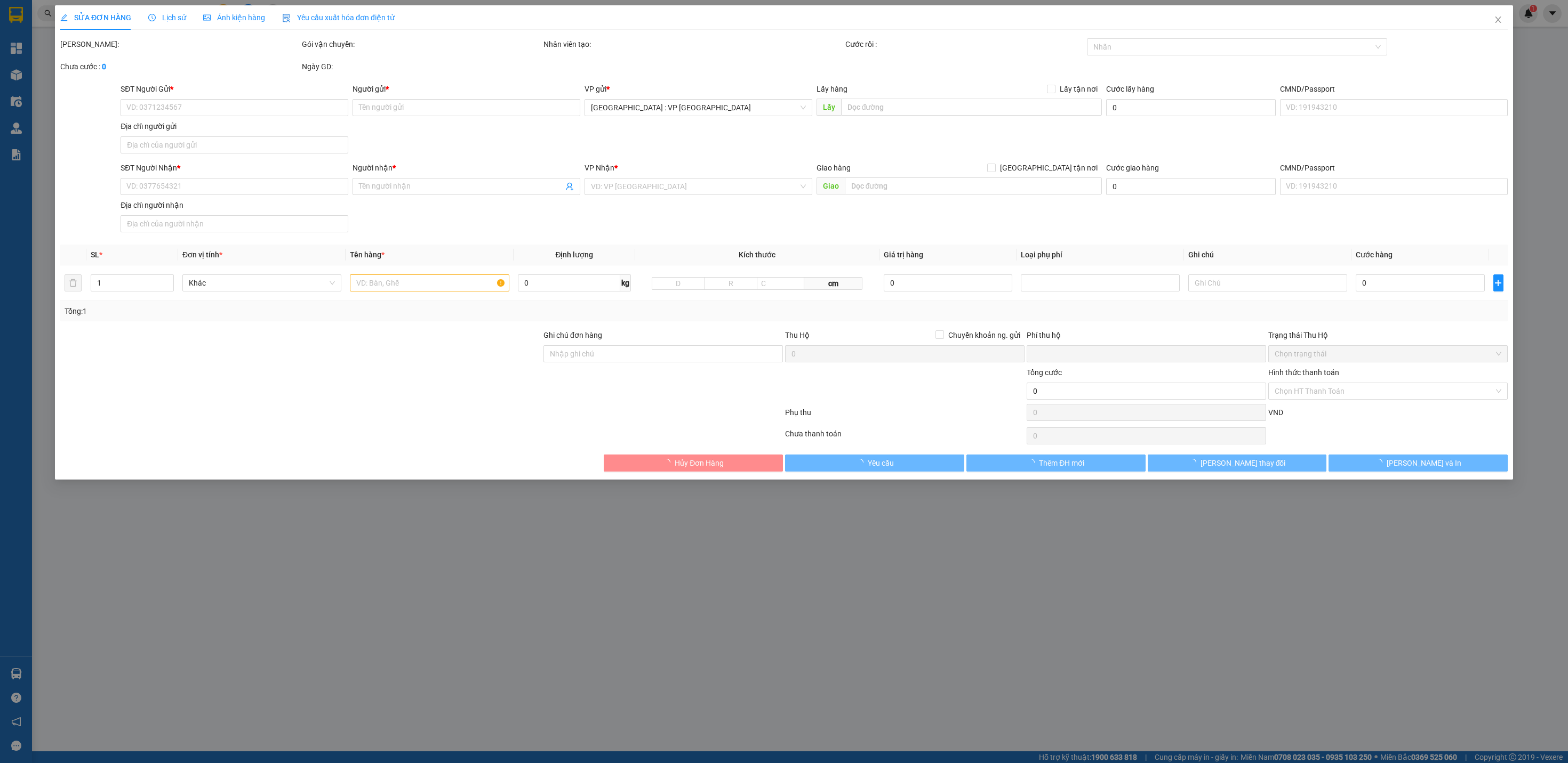
type input "0343258371"
type input "hảo"
type input "0343258371"
type input "hảo"
type input "780/8/11/5t - đường bình giã - [GEOGRAPHIC_DATA]"
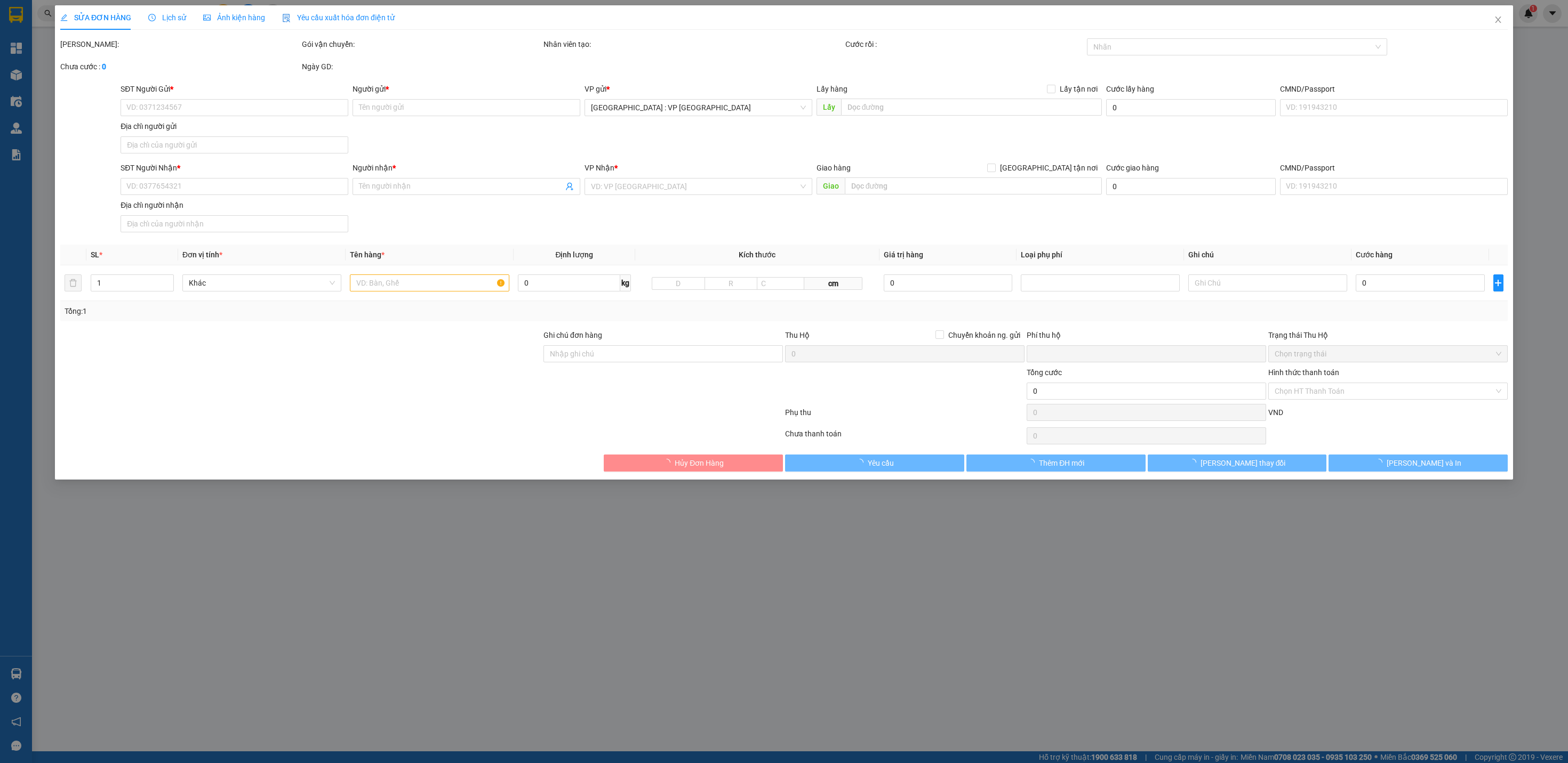
type input "hàng k bao bể vỡ hư hỏng"
type input "0"
type input "130.000"
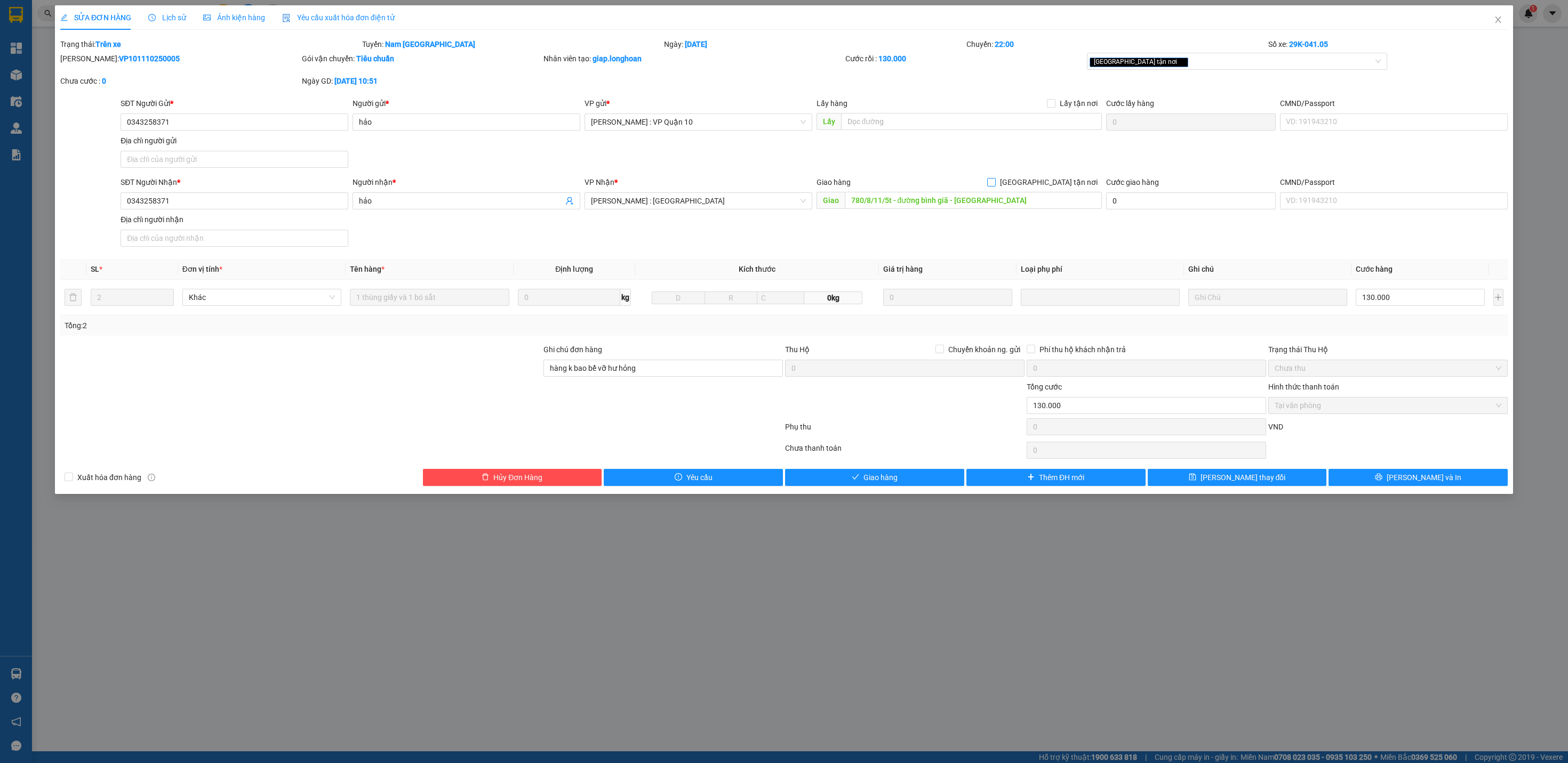
click at [1062, 179] on span "[GEOGRAPHIC_DATA] tận nơi" at bounding box center [1049, 182] width 106 height 12
click at [995, 179] on input "[GEOGRAPHIC_DATA] tận nơi" at bounding box center [991, 181] width 7 height 7
checkbox input "true"
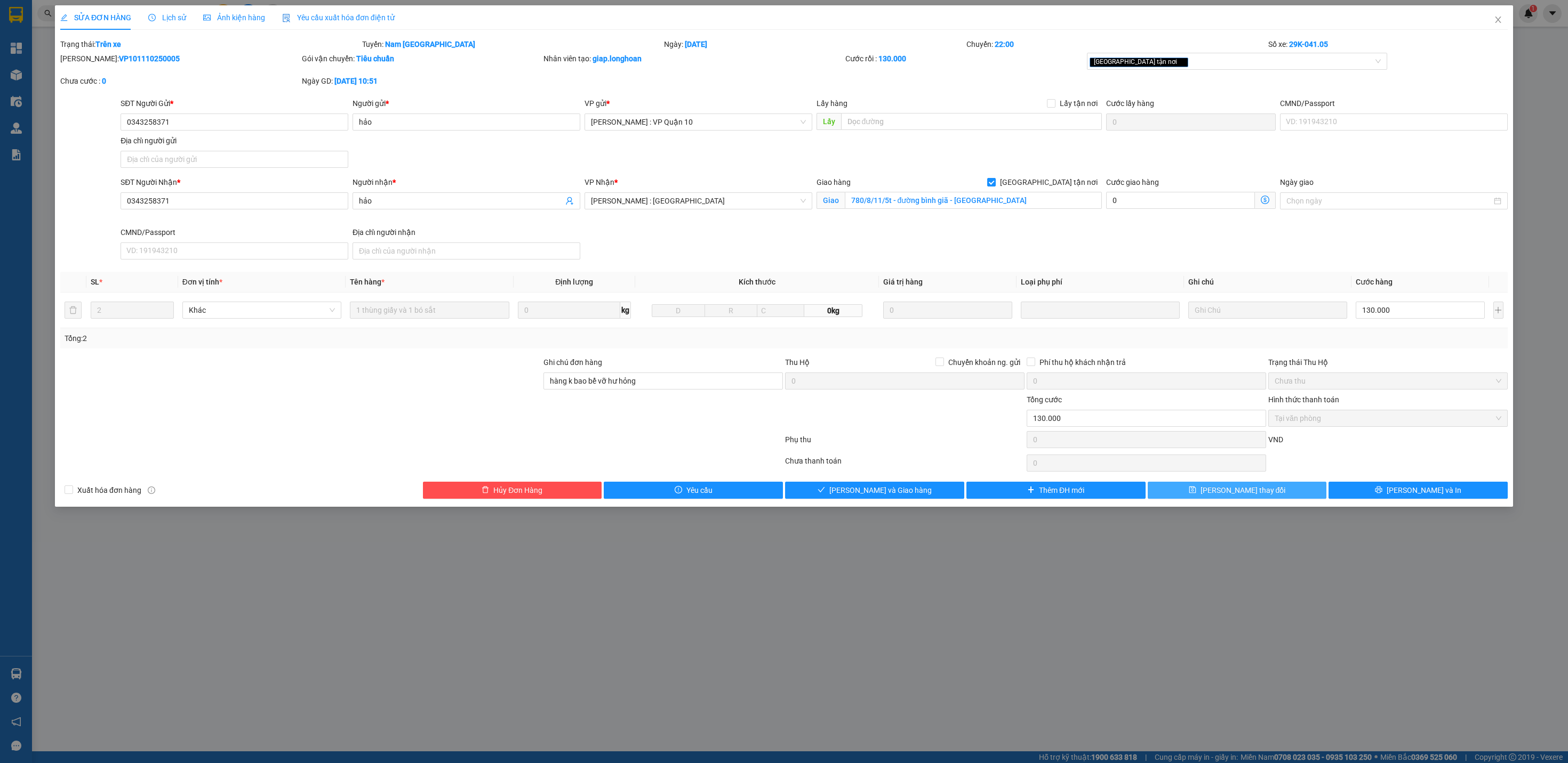
click at [1200, 490] on button "[PERSON_NAME] thay đổi" at bounding box center [1237, 490] width 179 height 17
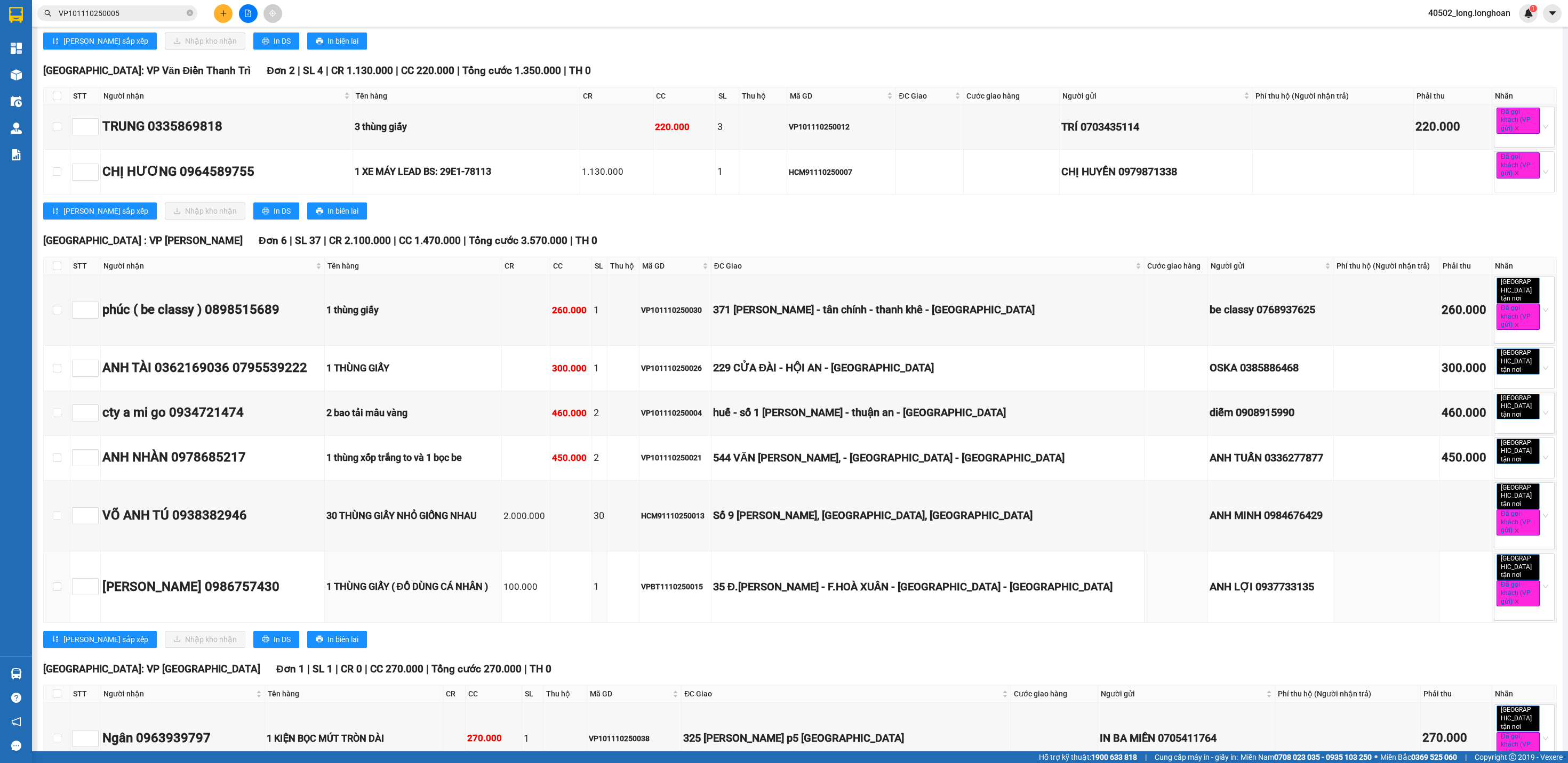
scroll to position [3358, 0]
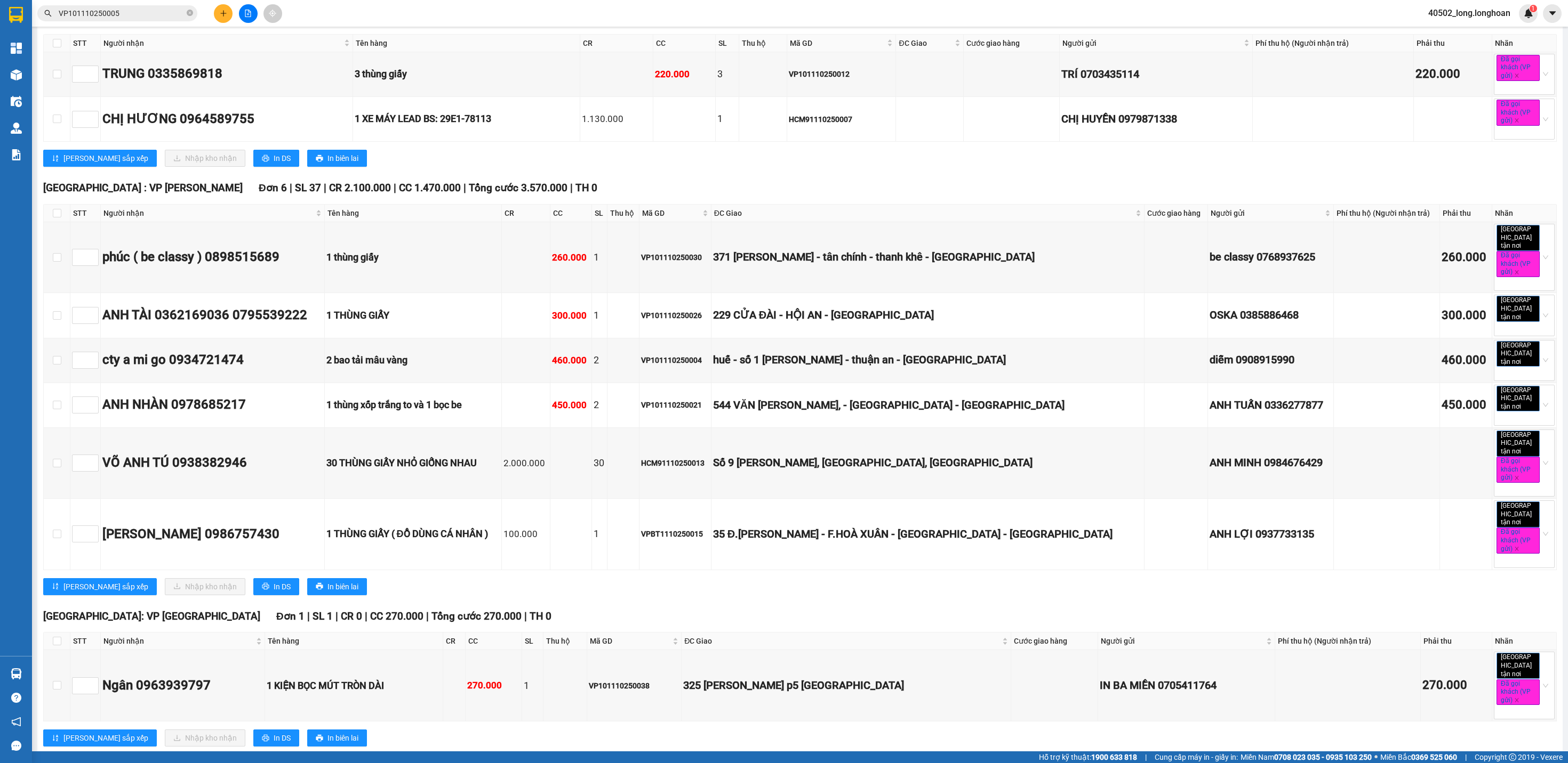
drag, startPoint x: 951, startPoint y: 682, endPoint x: 54, endPoint y: 486, distance: 918.2
copy div "Lo Ips Dolo : Sit Amet 31 Con 2 | AD 9 | EL 961.732 | SE 9 | Doei temp 329.278 …"
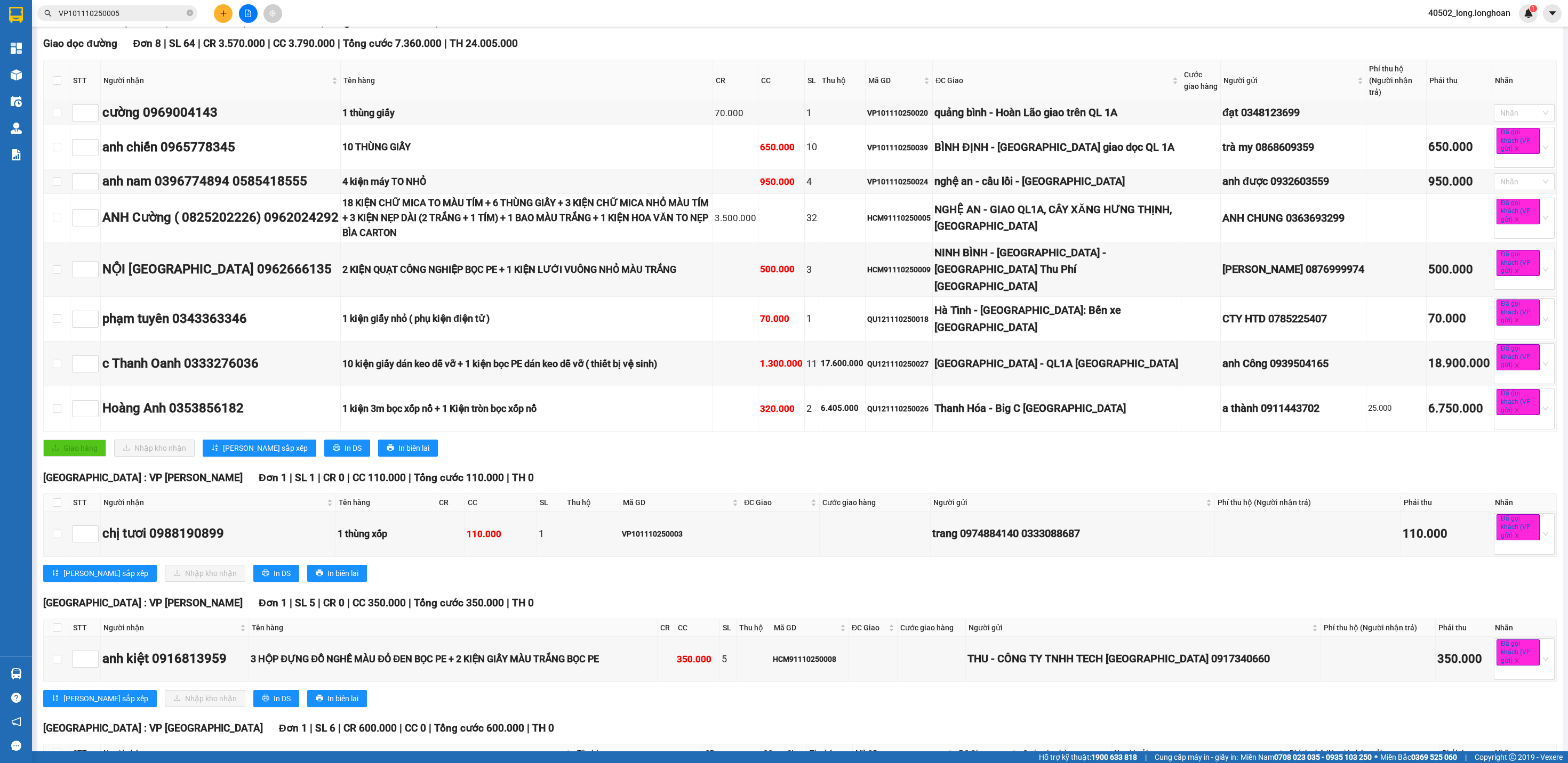
scroll to position [0, 0]
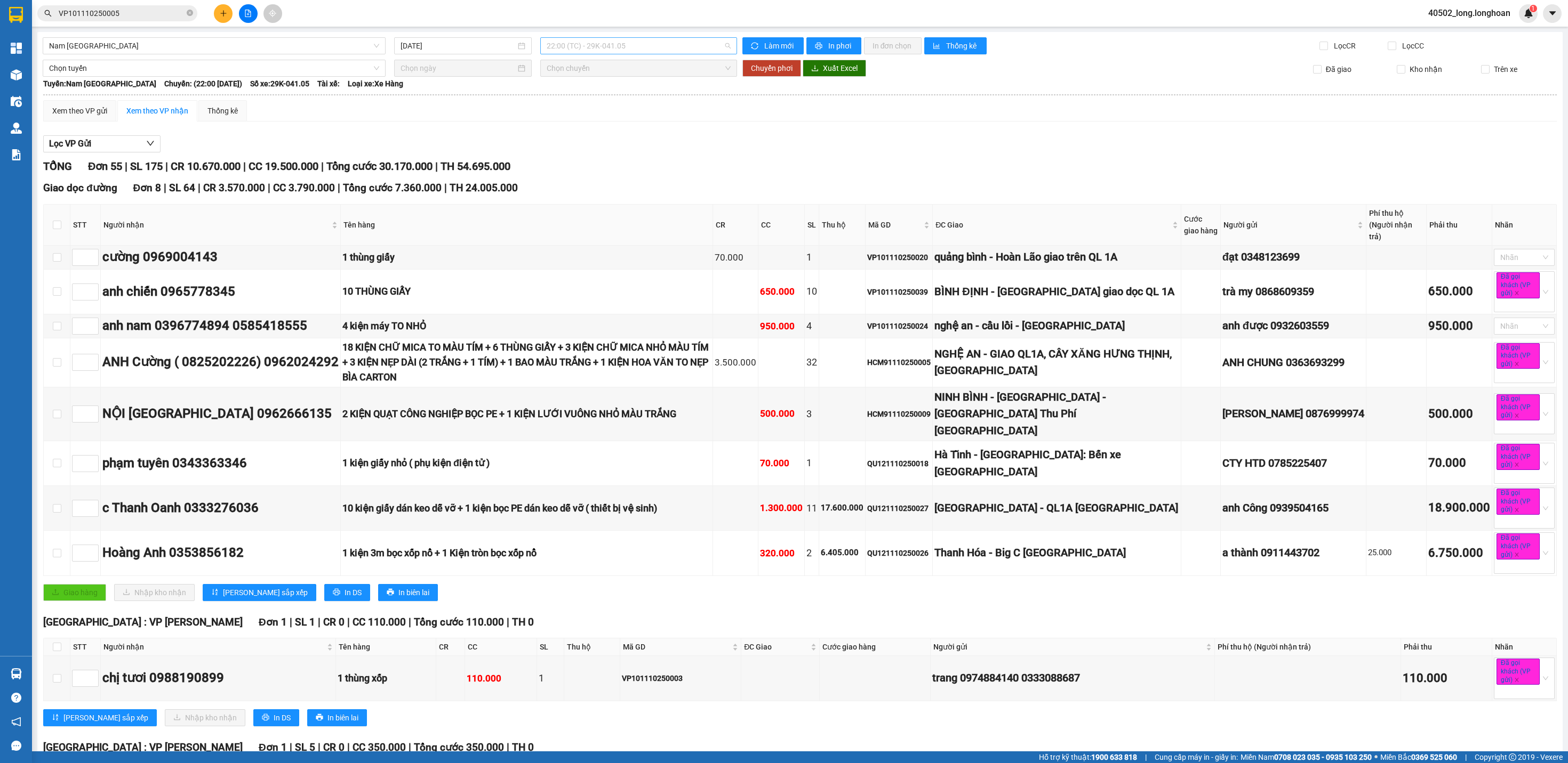
click at [631, 54] on div "22:00 (TC) - 29K-041.05" at bounding box center [638, 46] width 196 height 17
click at [617, 91] on div "18:00 (TC) - 29E-368.35" at bounding box center [588, 84] width 96 height 17
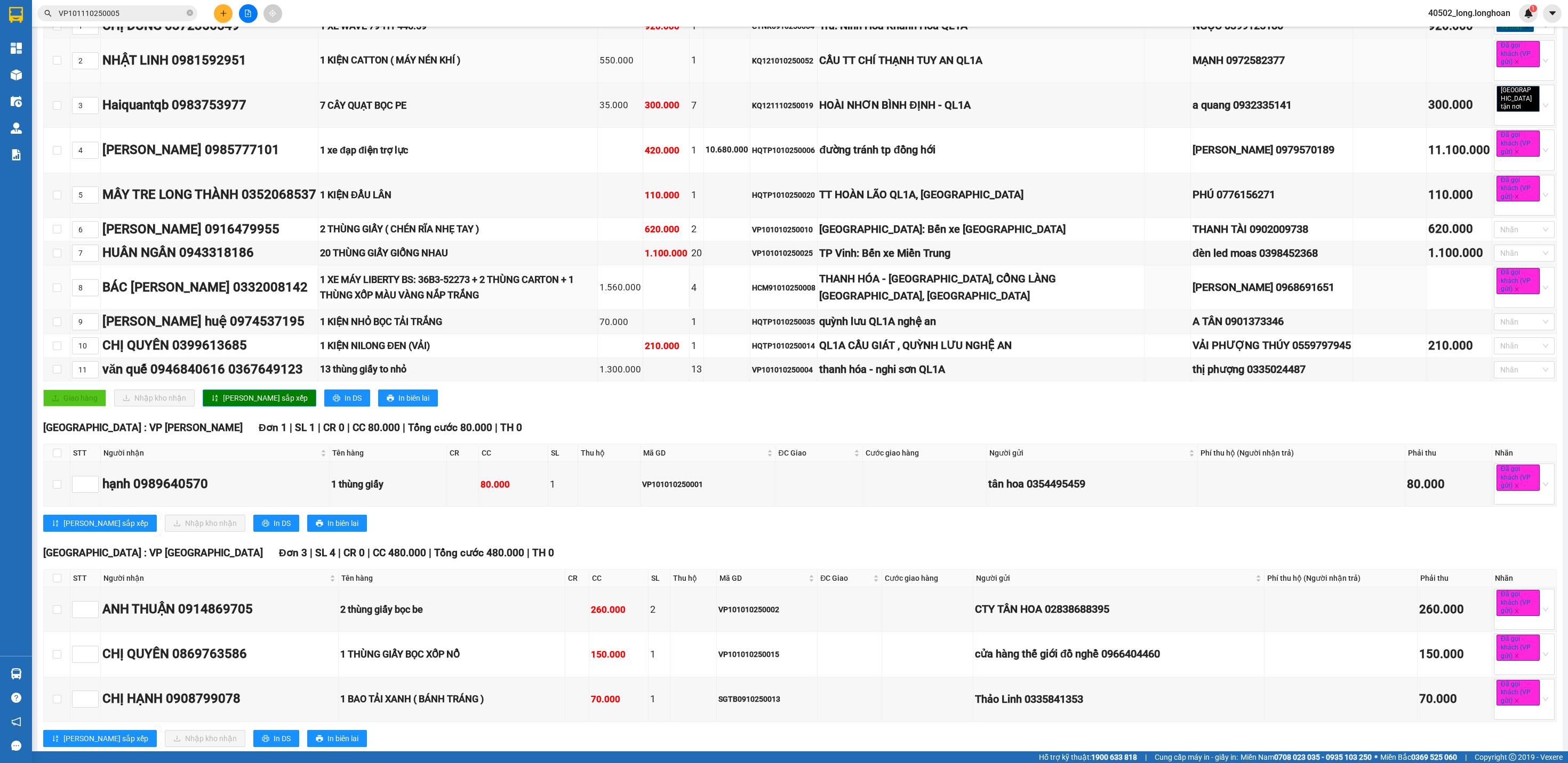
scroll to position [203, 0]
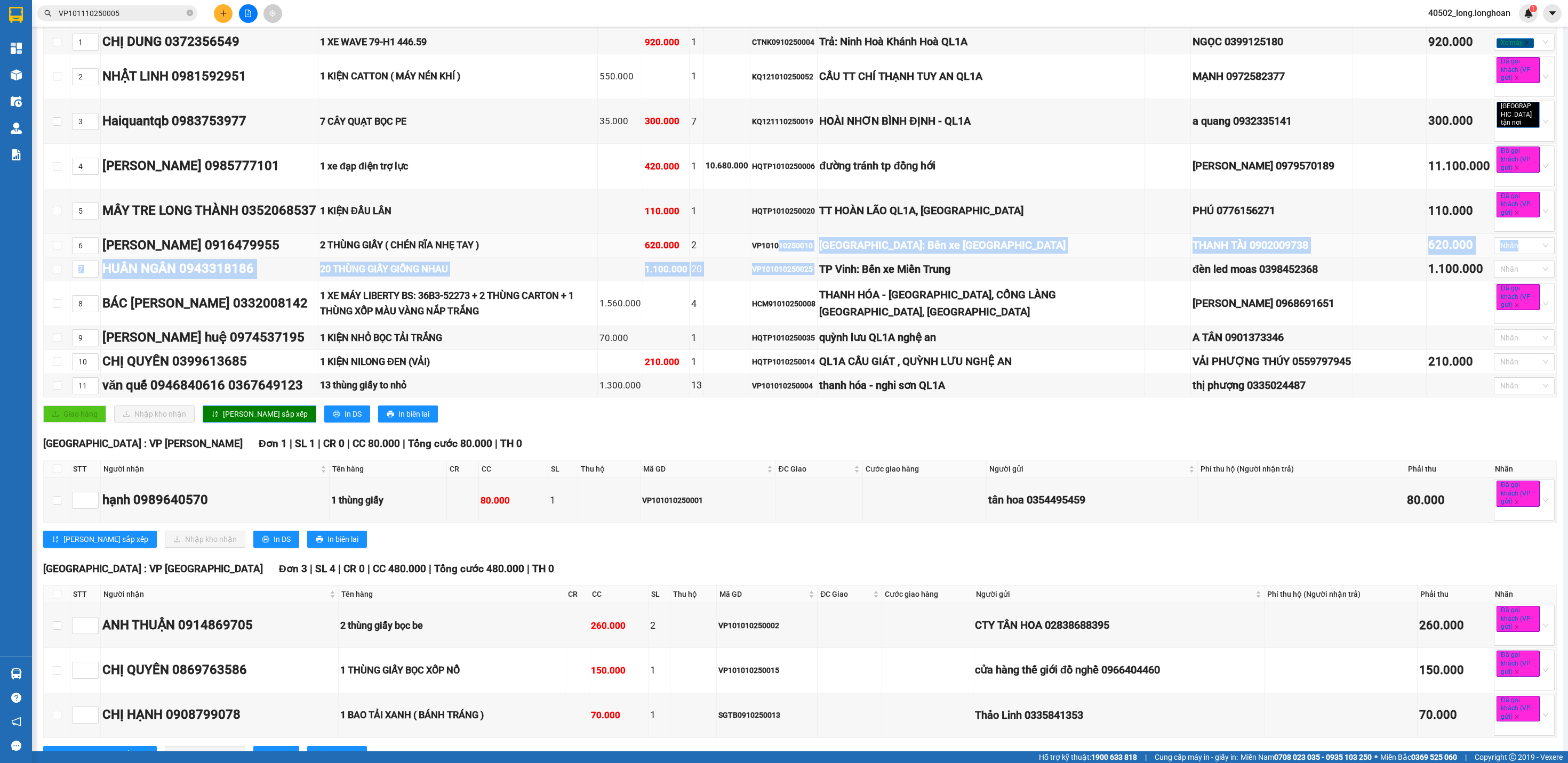
drag, startPoint x: 1035, startPoint y: 255, endPoint x: 851, endPoint y: 244, distance: 184.3
click at [851, 244] on tbody "1 CHỊ DUNG 0372356549 1 XE WAVE 79-H1 446.59 920.000 1 CTNK0910250004 Trả: [GE…" at bounding box center [800, 214] width 1513 height 367
click at [816, 244] on div "VP101010250010" at bounding box center [783, 245] width 63 height 12
drag, startPoint x: 685, startPoint y: 236, endPoint x: 1070, endPoint y: 263, distance: 385.9
click at [1070, 263] on tbody "1 CHỊ DUNG 0372356549 1 XE WAVE 79-H1 446.59 920.000 1 CTNK0910250004 Trả: [GE…" at bounding box center [800, 214] width 1513 height 367
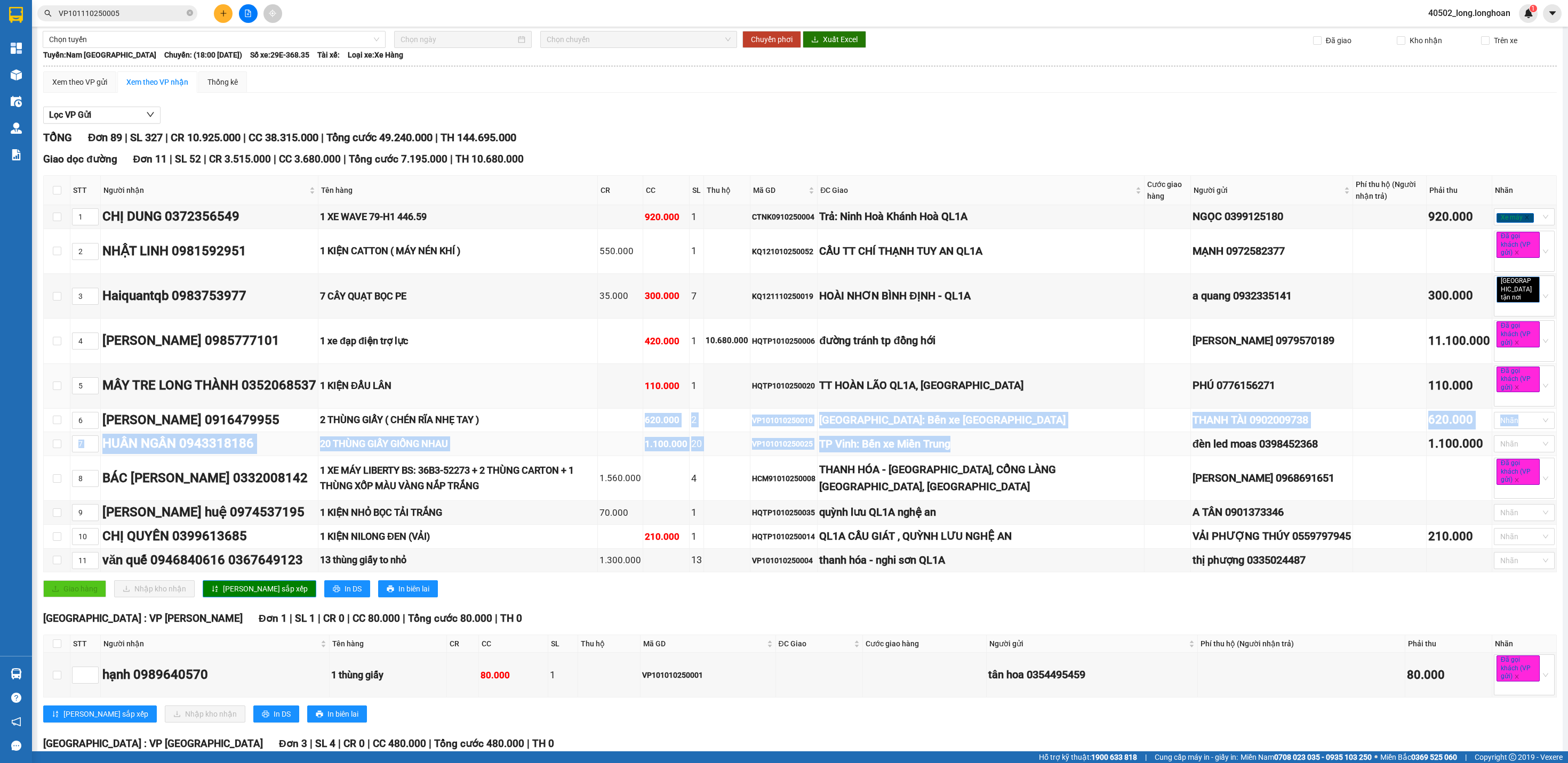
scroll to position [0, 0]
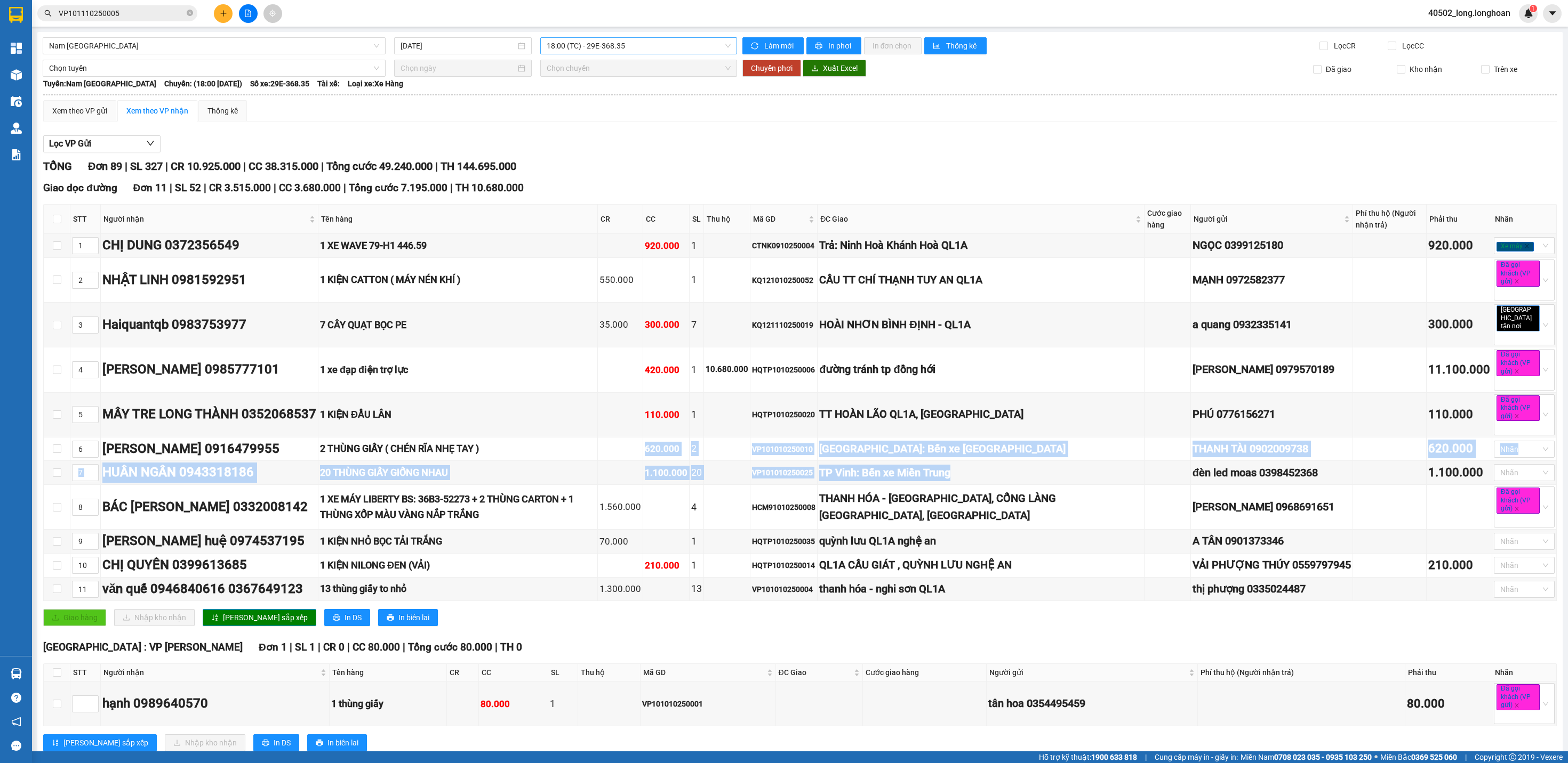
click at [631, 48] on span "18:00 (TC) - 29E-368.35" at bounding box center [638, 46] width 184 height 16
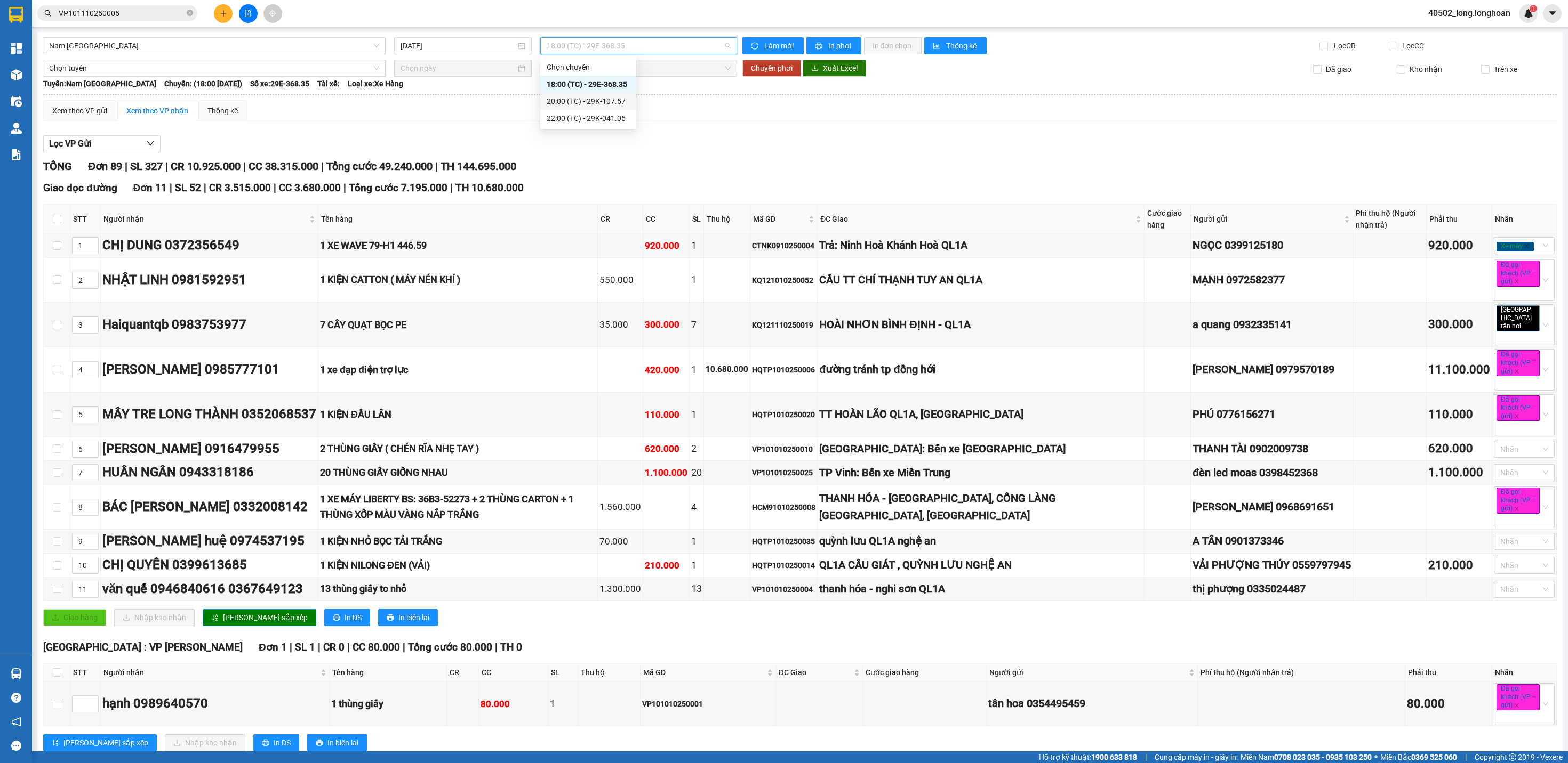
click at [630, 98] on div "20:00 (TC) - 29K-107.57" at bounding box center [588, 101] width 83 height 12
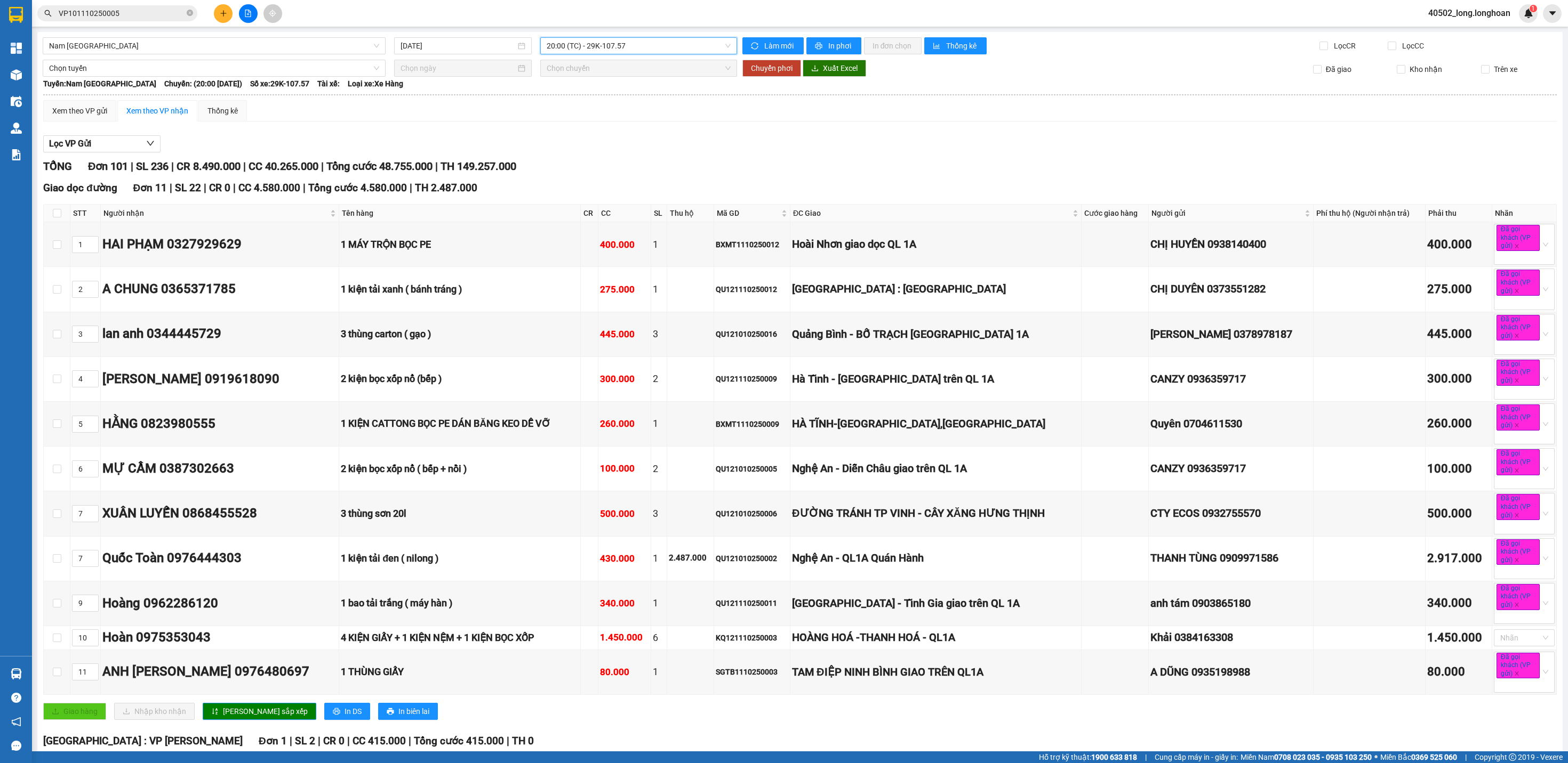
scroll to position [57, 0]
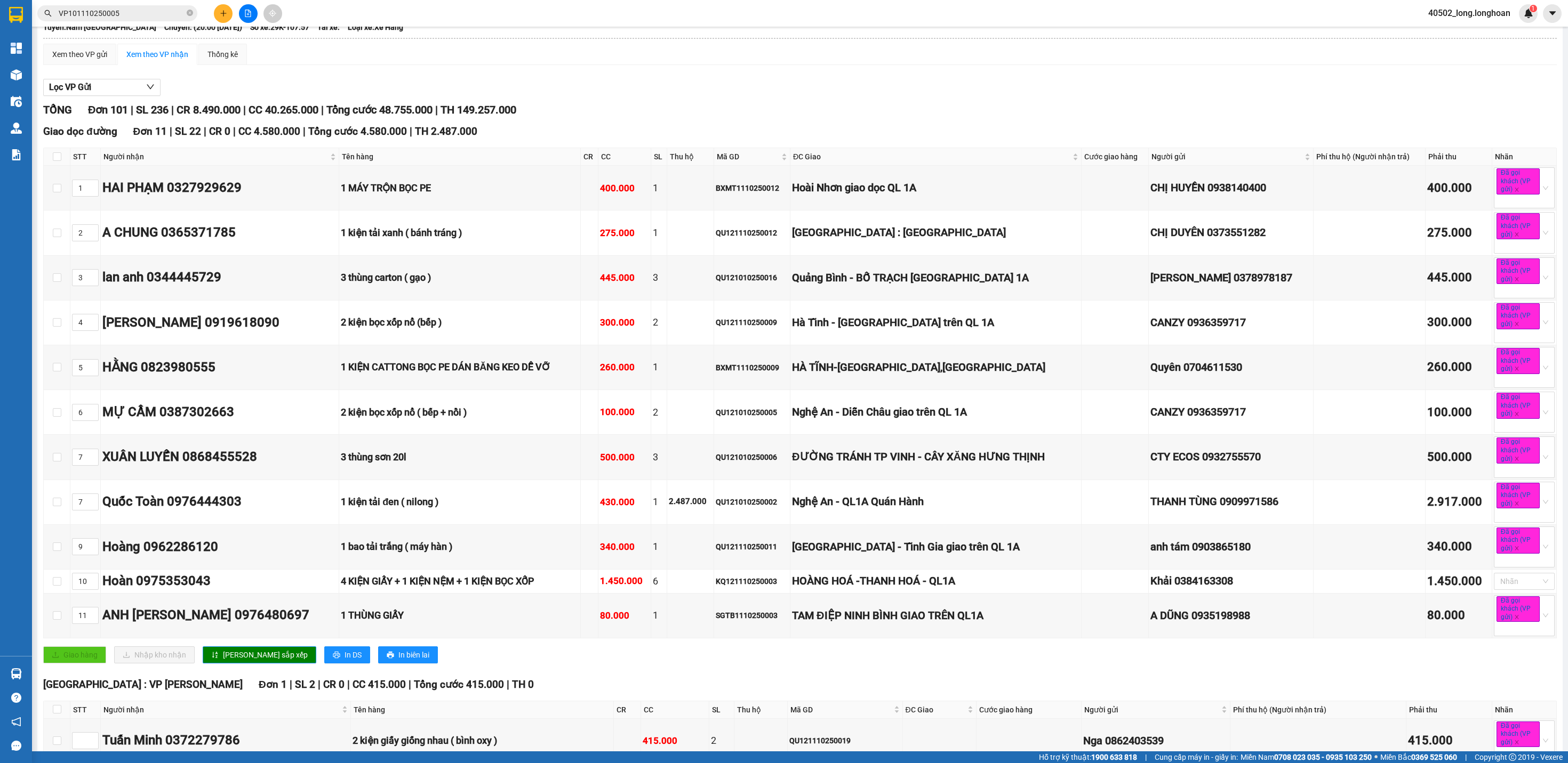
click at [792, 45] on div "Xem theo VP gửi Xem theo VP nhận Thống kê" at bounding box center [800, 54] width 1514 height 21
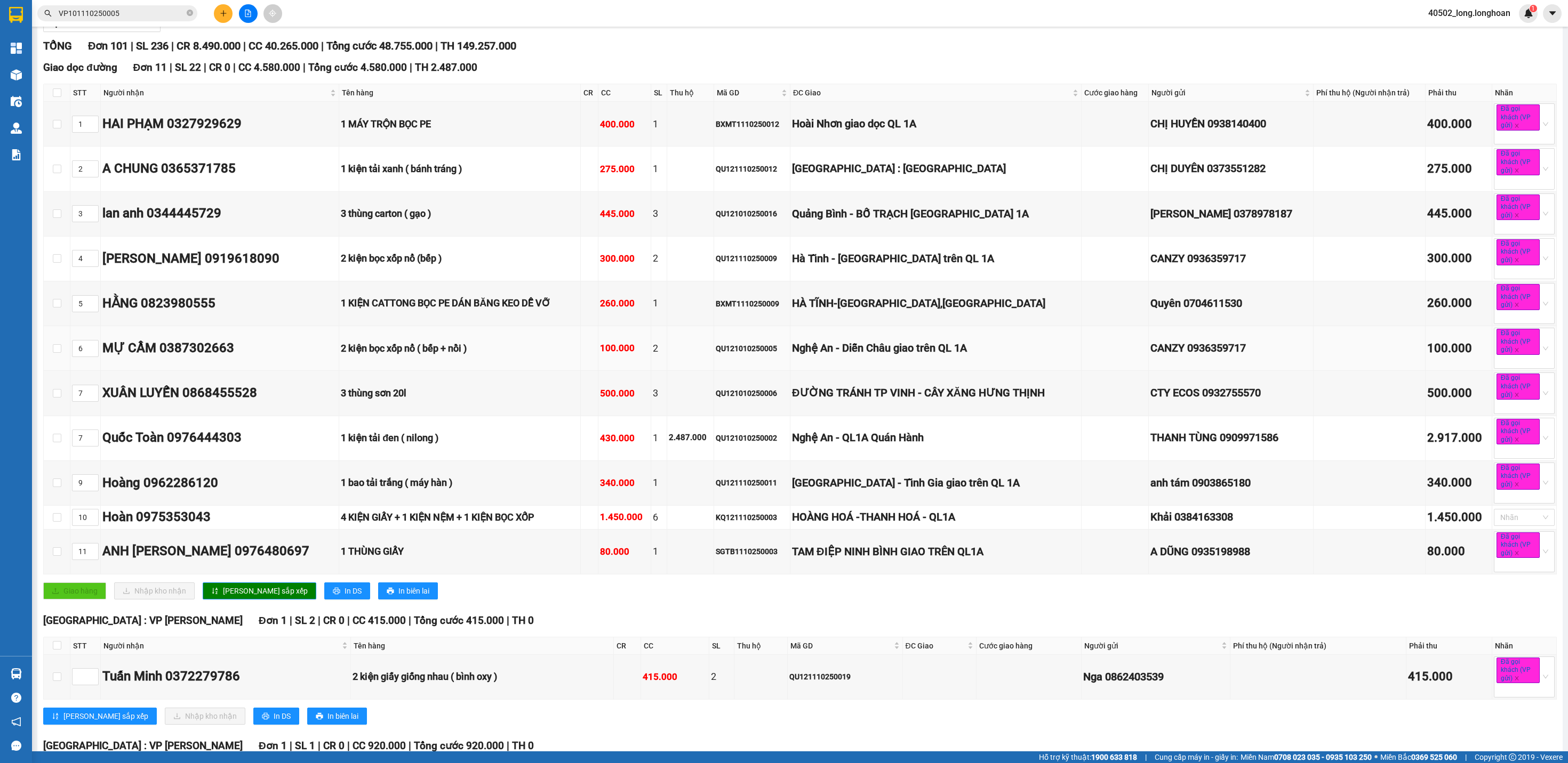
scroll to position [128, 0]
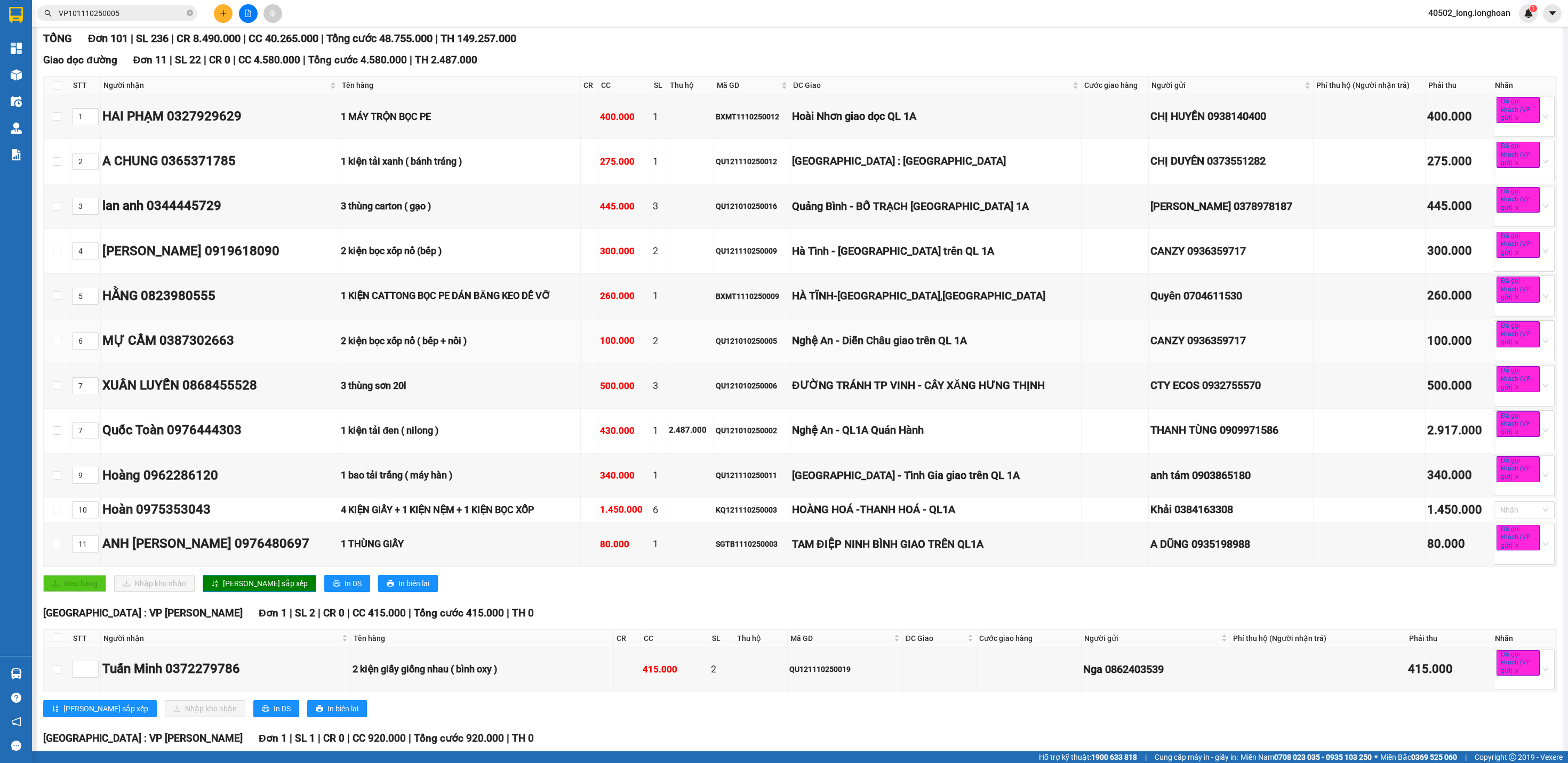
click at [936, 353] on td "Nghệ An - Diễn Châu giao trên QL 1A" at bounding box center [935, 341] width 291 height 45
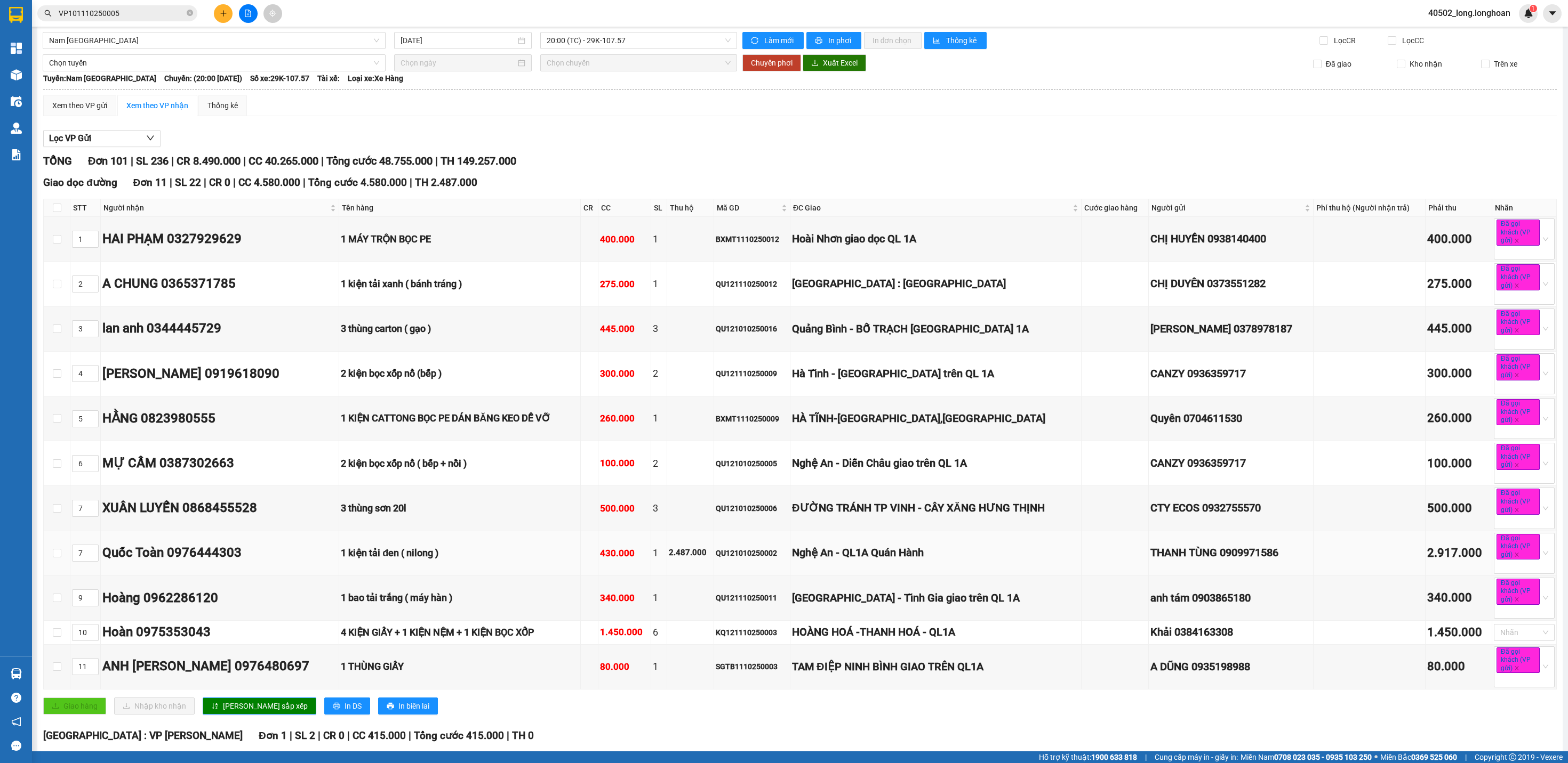
scroll to position [0, 0]
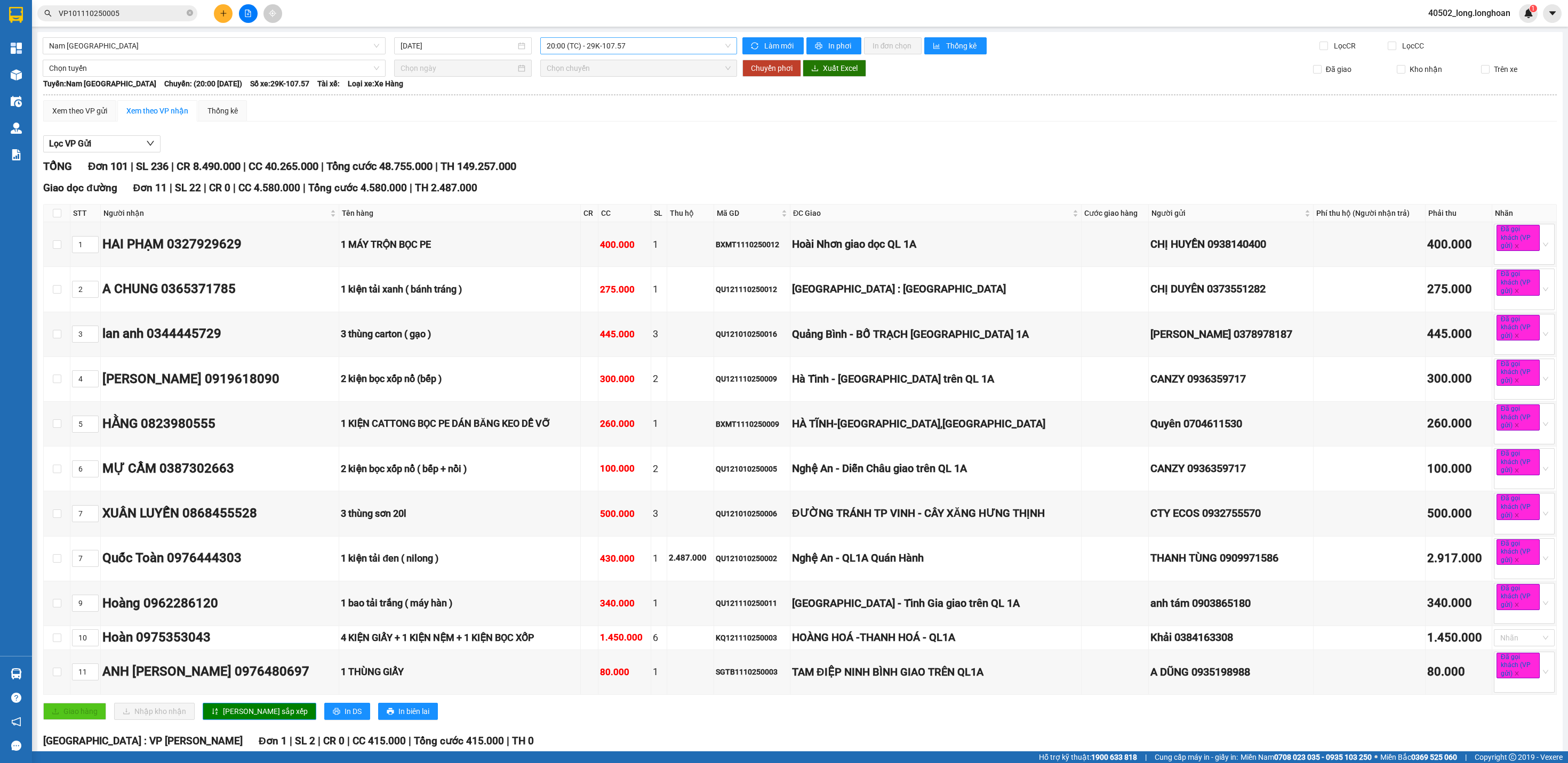
click at [656, 43] on span "20:00 (TC) - 29K-107.57" at bounding box center [638, 46] width 184 height 16
click at [610, 123] on div "22:00 (TC) - 29K-041.05" at bounding box center [588, 118] width 83 height 12
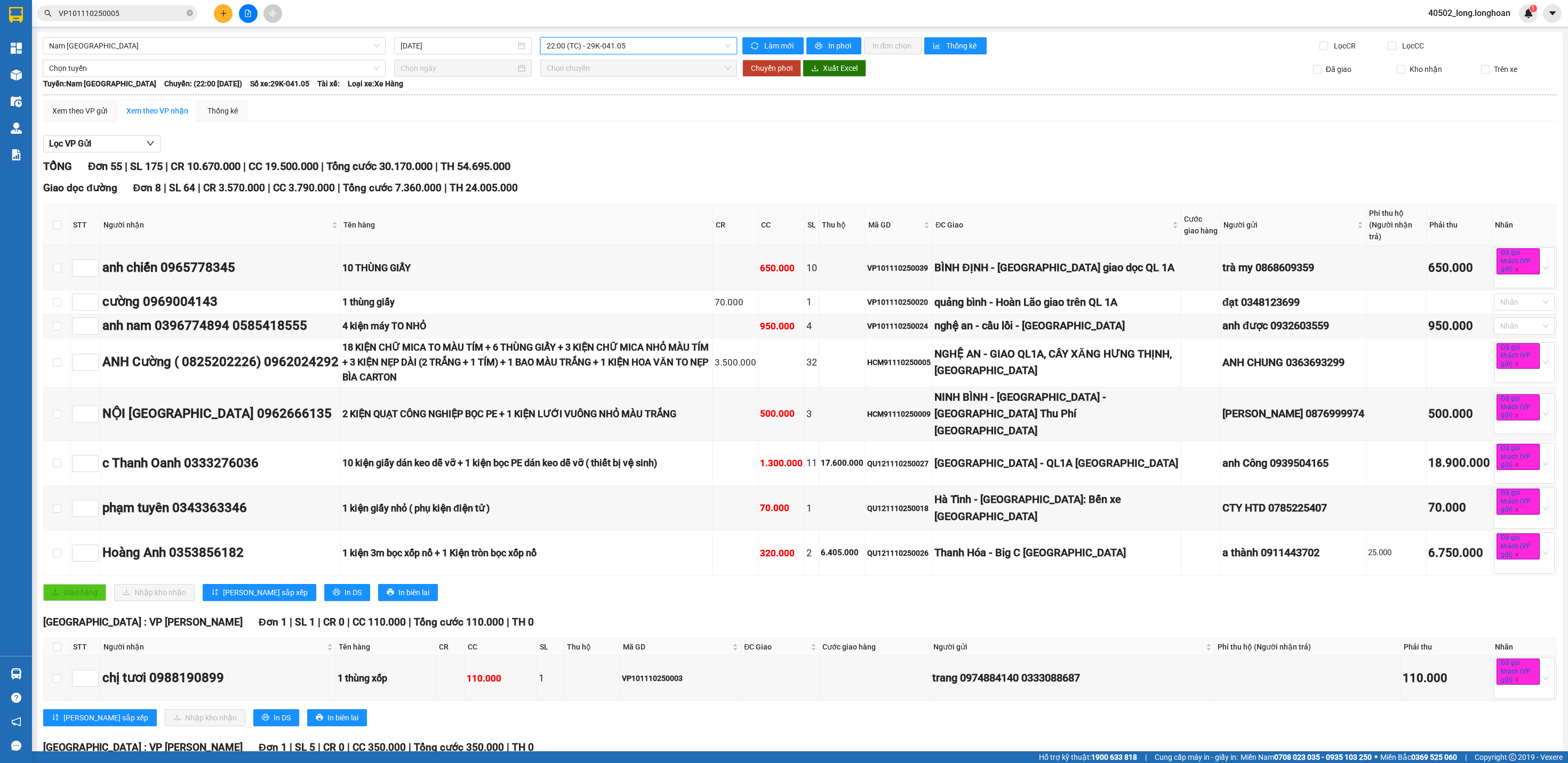
click at [932, 144] on div "Lọc VP Gửi" at bounding box center [800, 144] width 1514 height 17
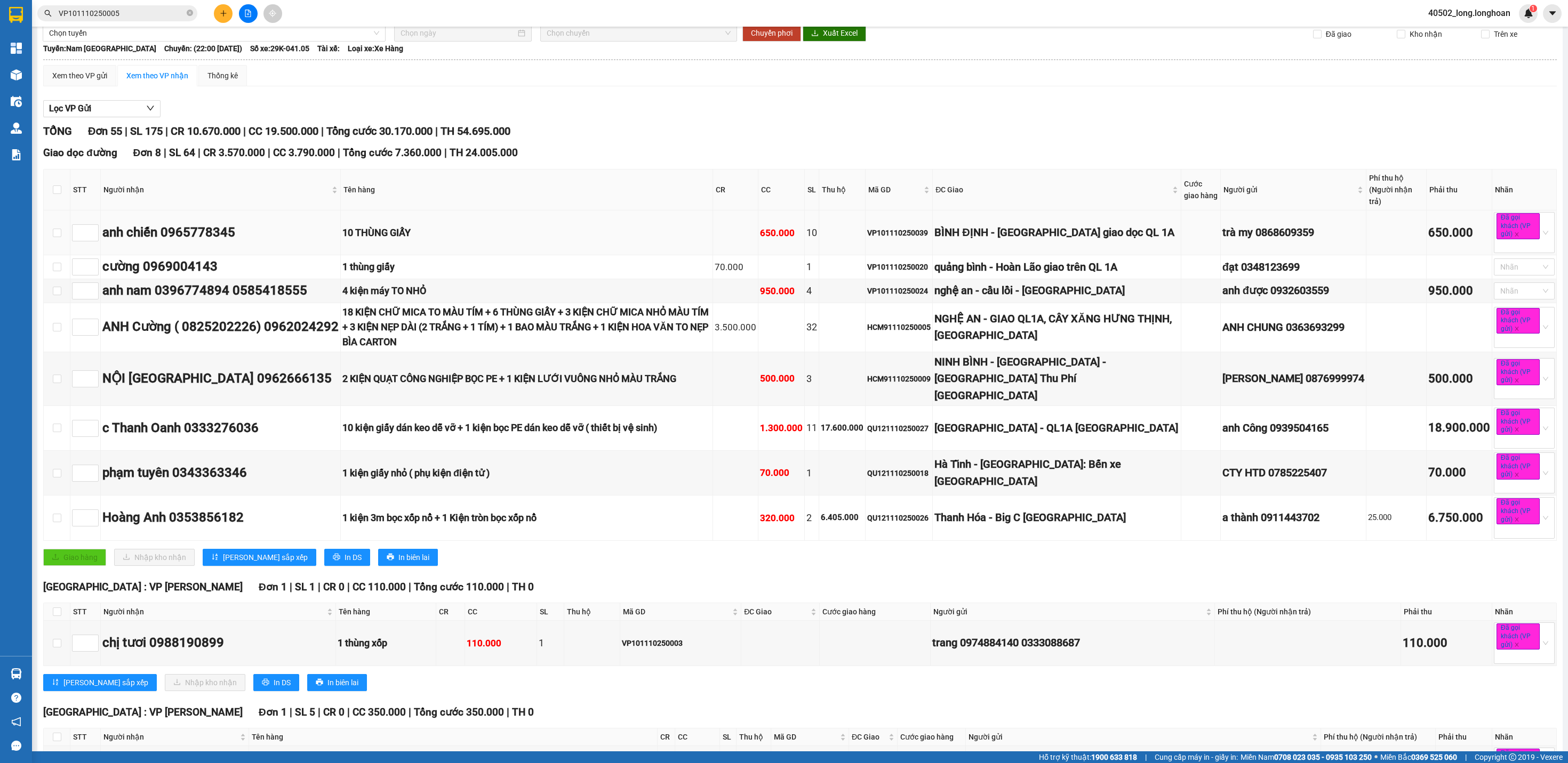
scroll to position [39, 0]
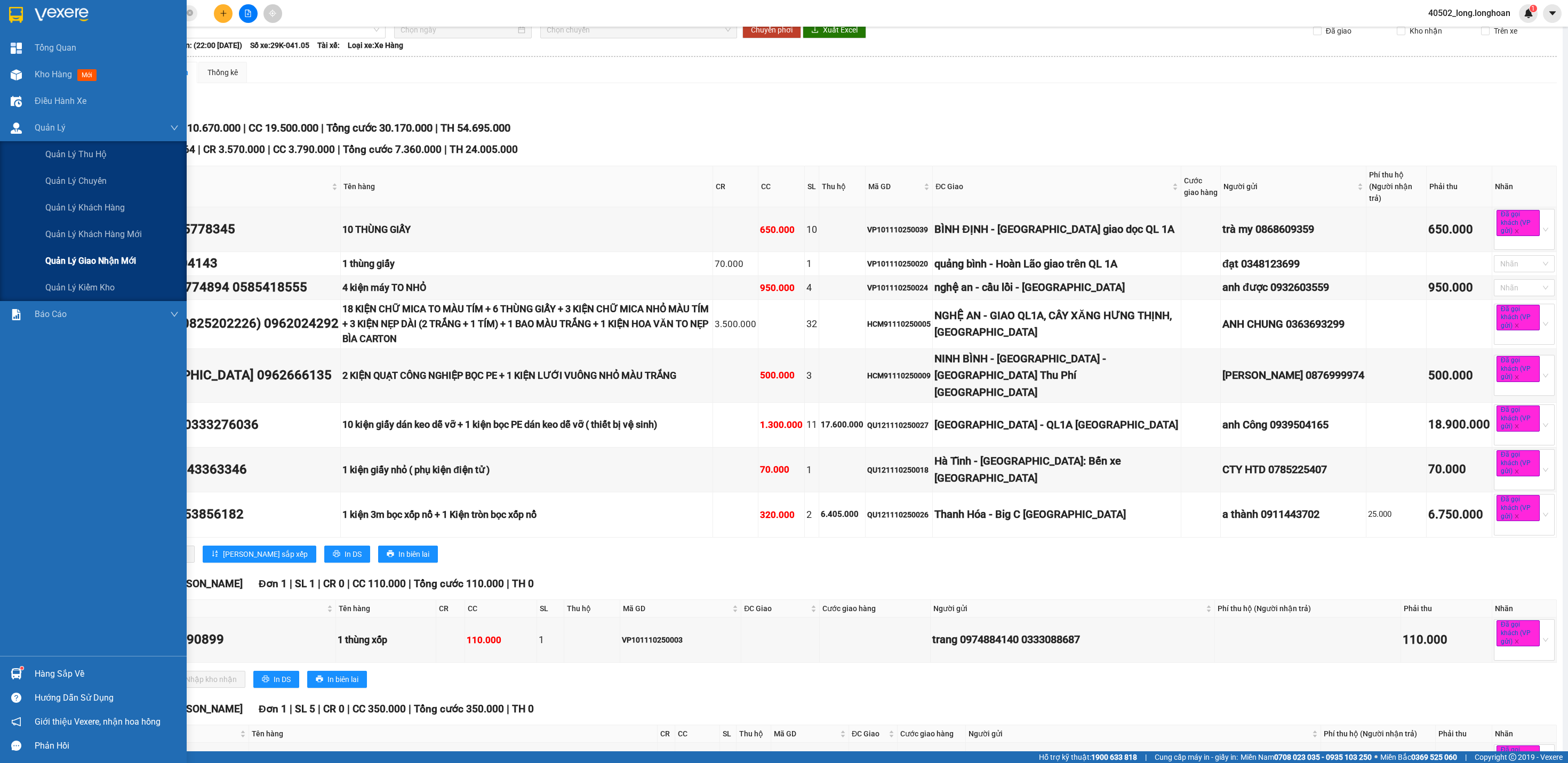
click at [112, 249] on div "Quản lý giao nhận mới" at bounding box center [111, 261] width 133 height 27
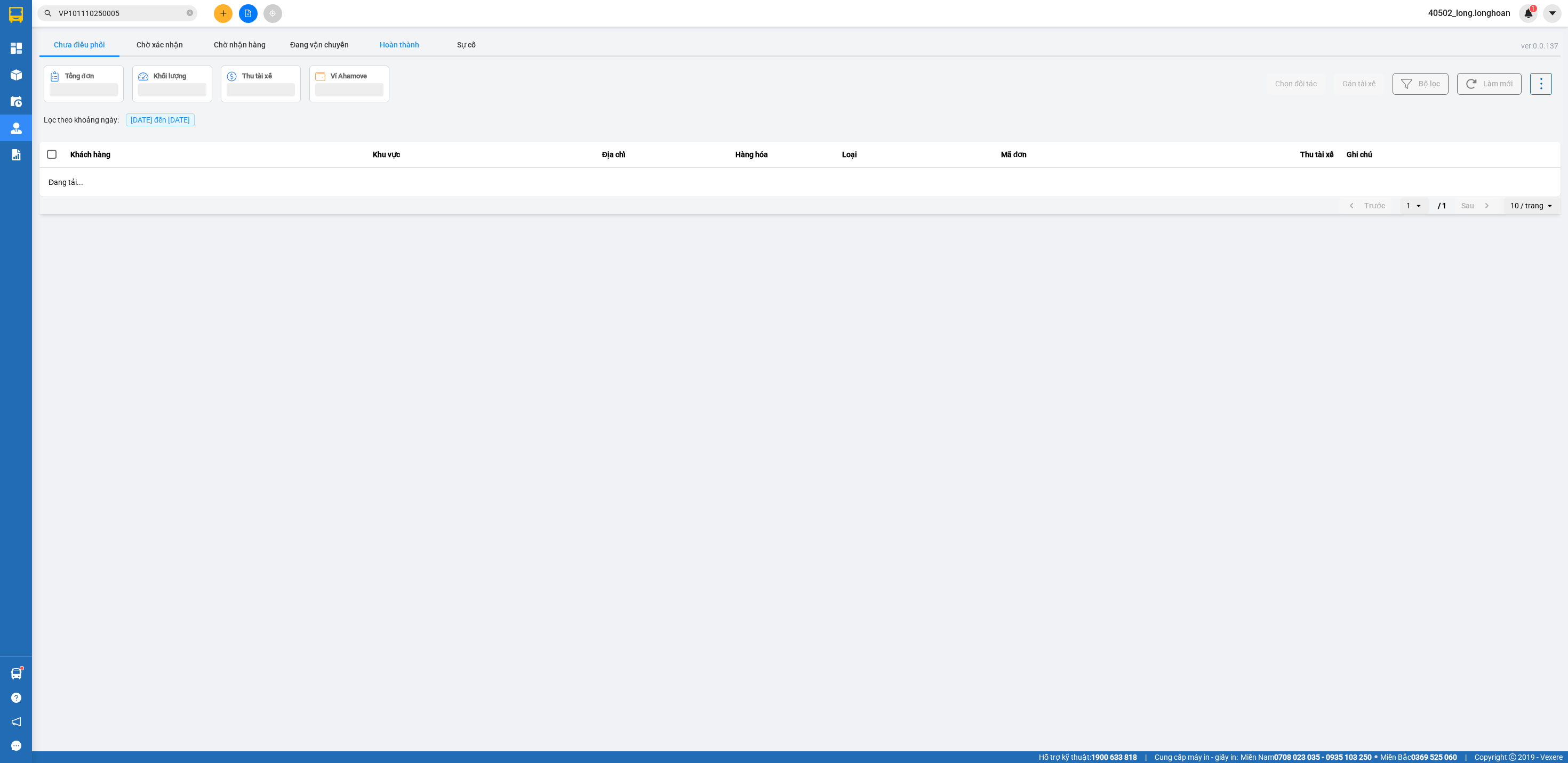
click at [382, 35] on button "Hoàn thành" at bounding box center [399, 44] width 80 height 21
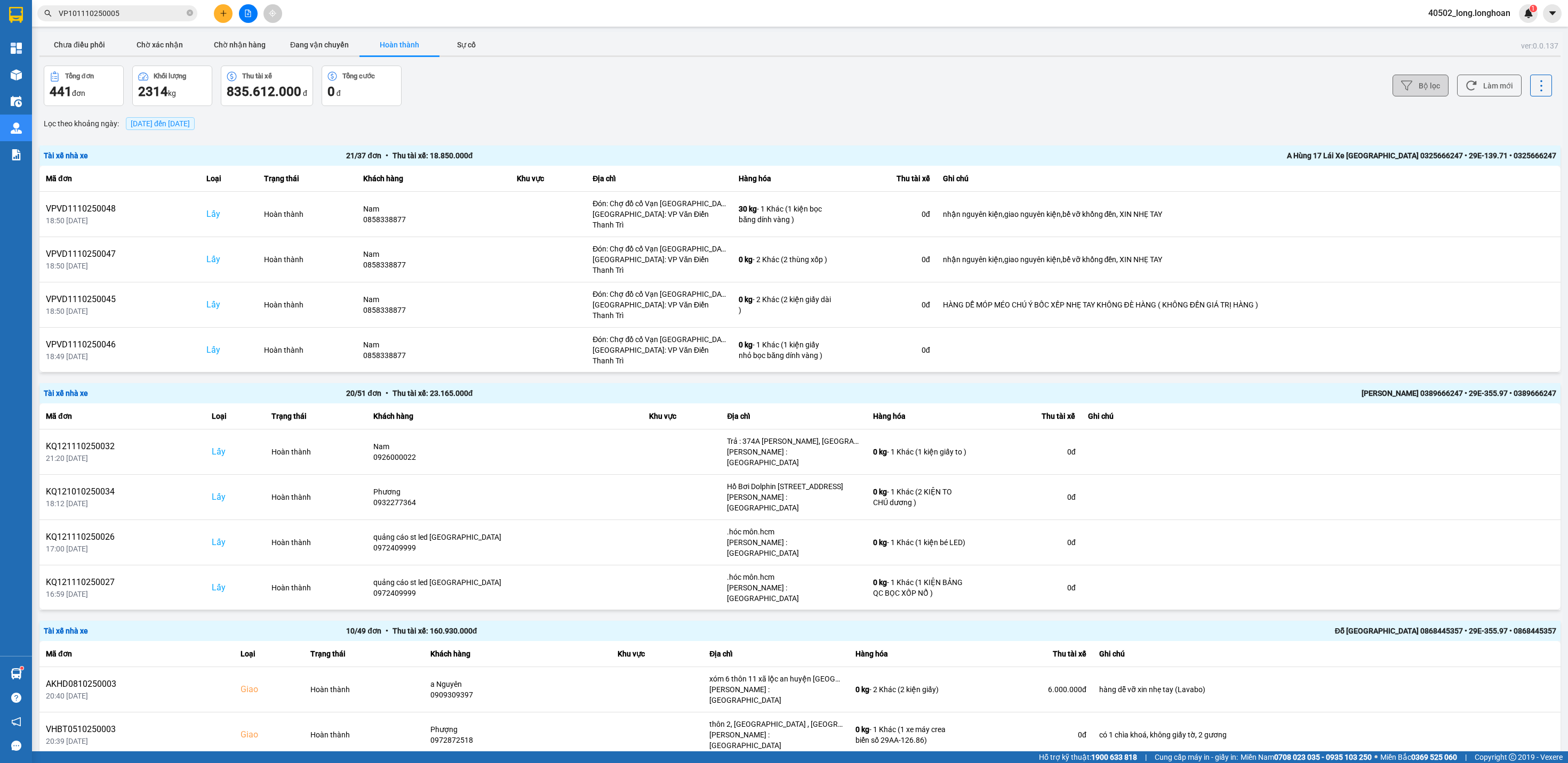
click at [1426, 83] on button "Bộ lọc" at bounding box center [1421, 86] width 56 height 22
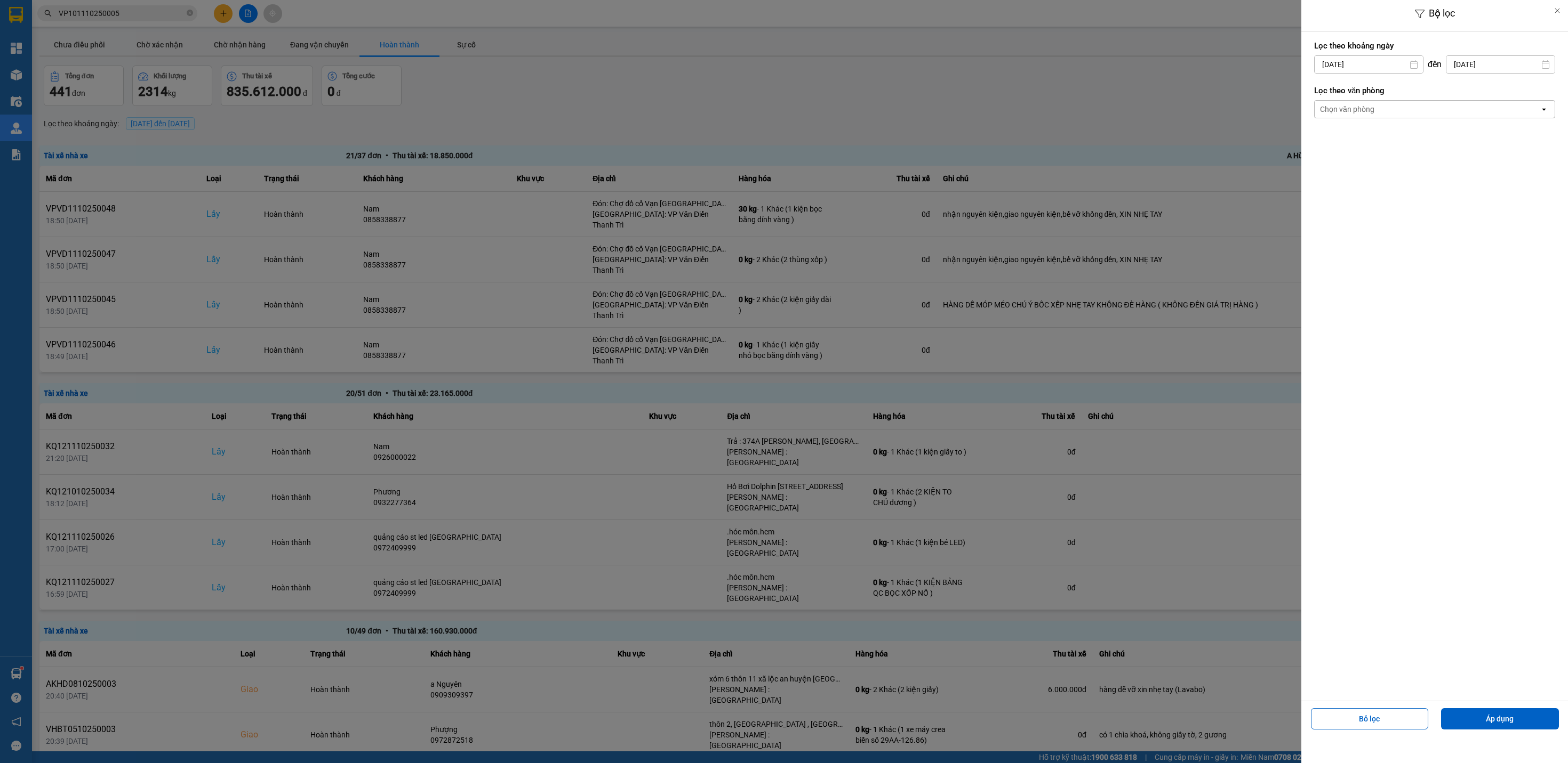
click at [1394, 113] on div "Chọn văn phòng" at bounding box center [1427, 110] width 225 height 17
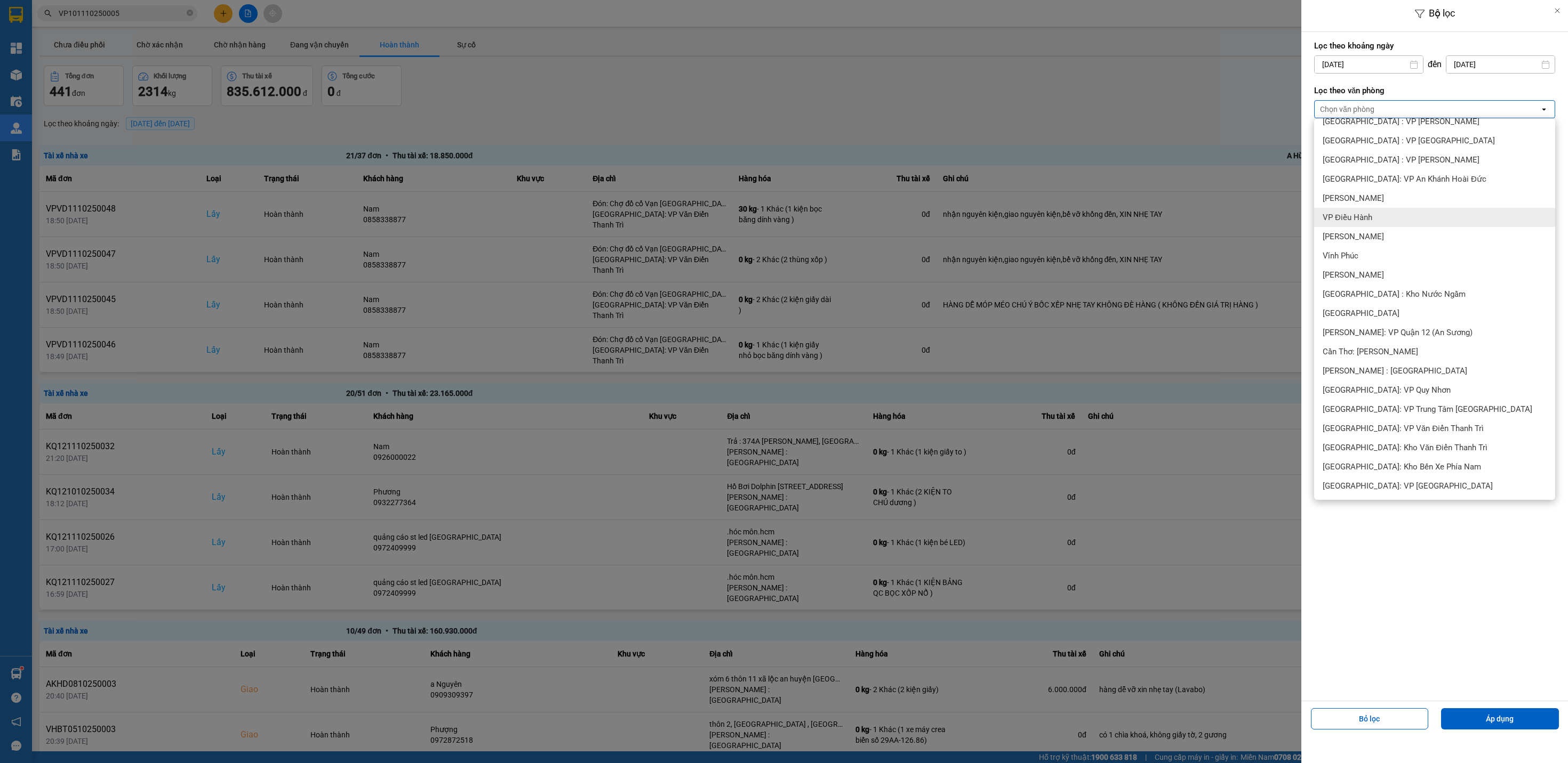
scroll to position [240, 0]
click at [1403, 352] on span "Cần Thơ: [PERSON_NAME]" at bounding box center [1370, 353] width 95 height 11
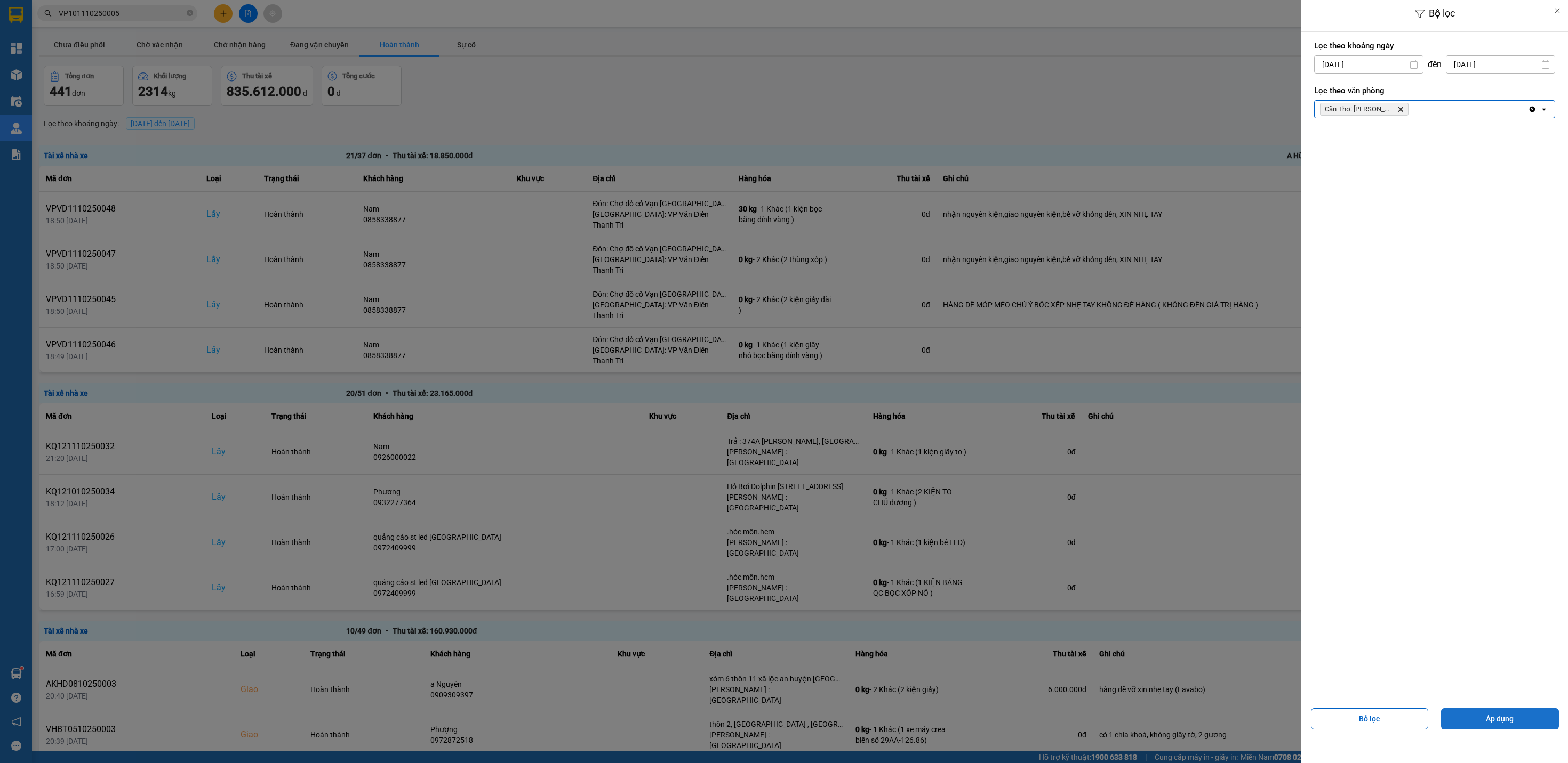
click at [1510, 715] on button "Áp dụng" at bounding box center [1499, 719] width 118 height 21
